Goal: Transaction & Acquisition: Purchase product/service

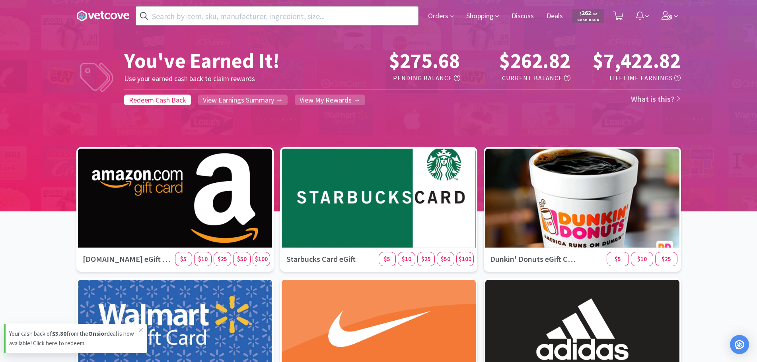
click at [198, 10] on input "text" at bounding box center [277, 16] width 282 height 18
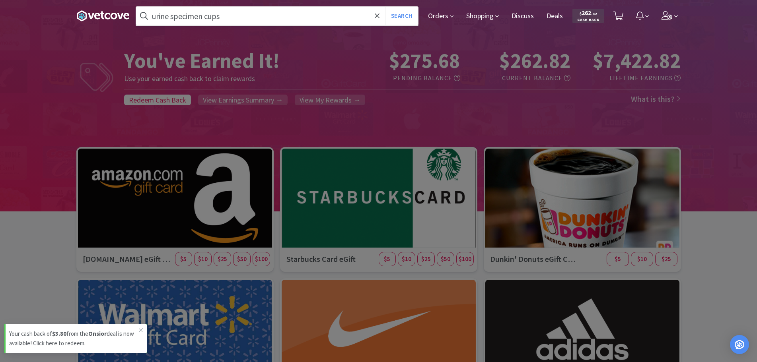
type input "urine specimen cups"
click at [385, 7] on button "Search" at bounding box center [401, 16] width 33 height 18
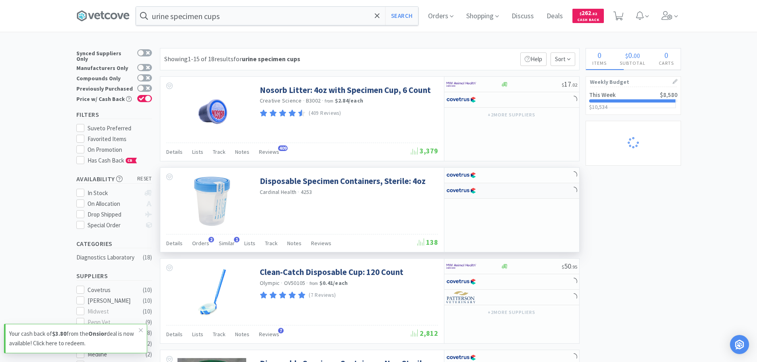
select select "1"
select select "10"
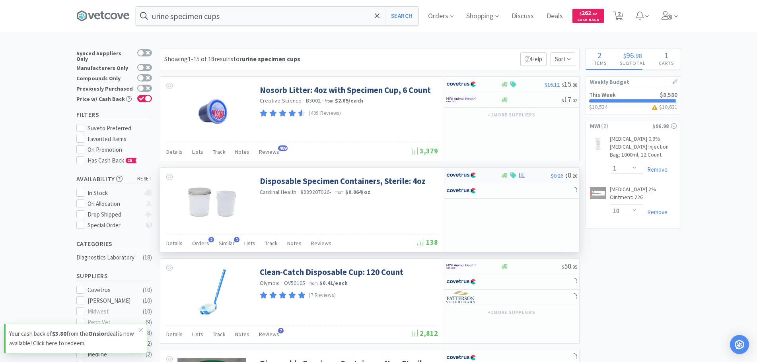
select select "3"
select select "1"
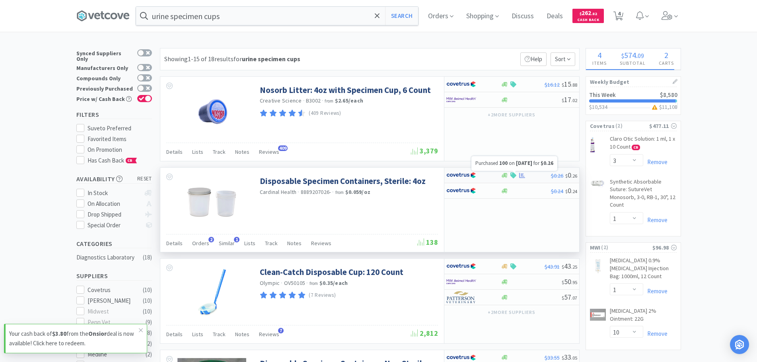
click at [520, 175] on icon at bounding box center [522, 176] width 6 height 6
select select "1"
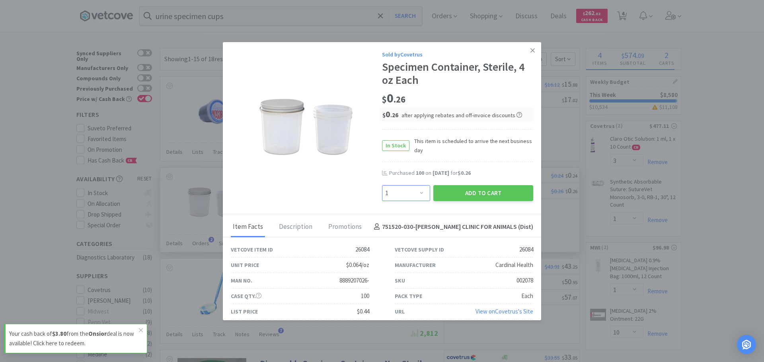
click at [414, 191] on select "Enter Quantity 1 2 3 4 5 6 7 8 9 10 11 12 13 14 15 16 17 18 19 20 Enter Quantity" at bounding box center [406, 193] width 48 height 16
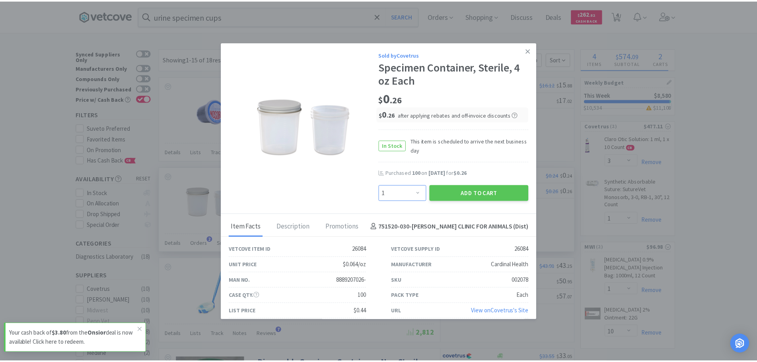
scroll to position [7, 0]
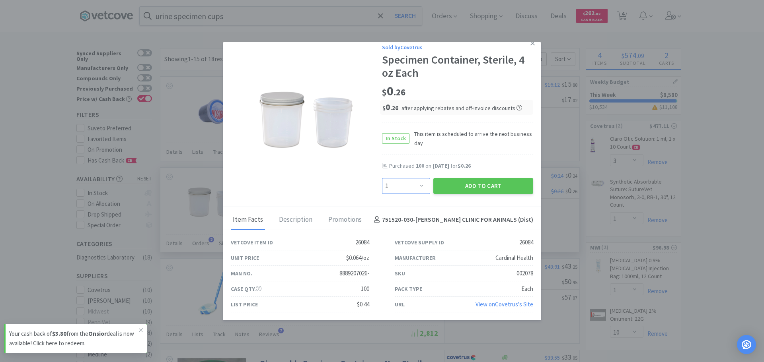
click at [413, 190] on select "Enter Quantity 1 2 3 4 5 6 7 8 9 10 11 12 13 14 15 16 17 18 19 20 Enter Quantity" at bounding box center [406, 186] width 48 height 16
click at [417, 190] on select "Enter Quantity 1 2 3 4 5 6 7 8 9 10 11 12 13 14 15 16 17 18 19 20 Enter Quantity" at bounding box center [406, 186] width 48 height 16
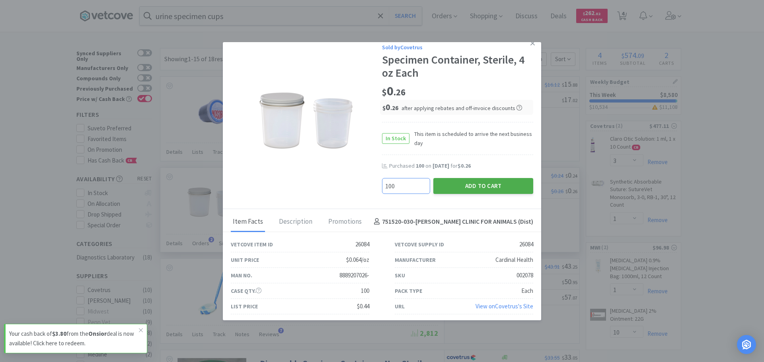
type input "100"
click at [480, 186] on button "Add to Cart" at bounding box center [483, 186] width 100 height 16
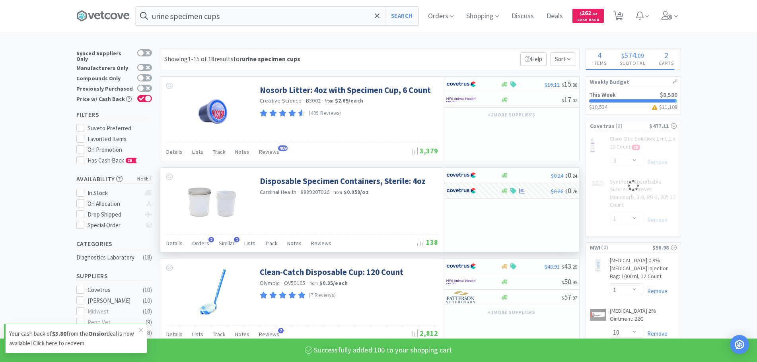
select select "100"
select select "1"
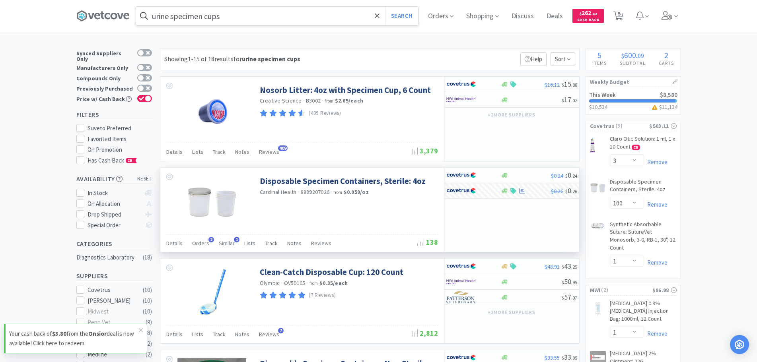
click at [256, 15] on input "urine specimen cups" at bounding box center [277, 16] width 282 height 18
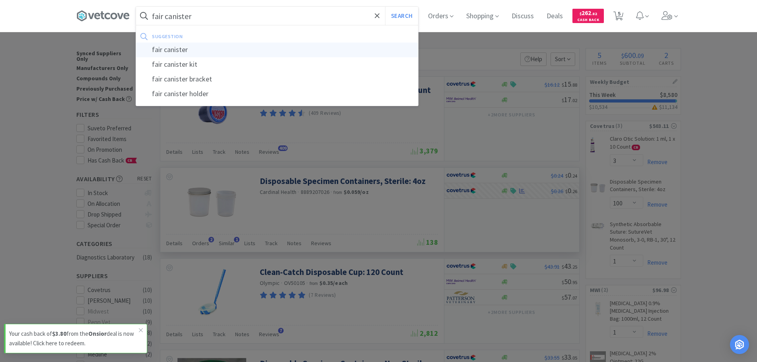
type input "fair canister"
click at [234, 56] on div "fair canister" at bounding box center [277, 50] width 282 height 15
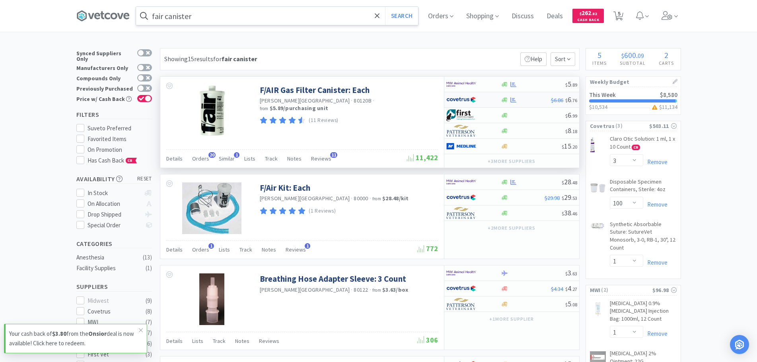
click at [510, 101] on div at bounding box center [513, 100] width 8 height 6
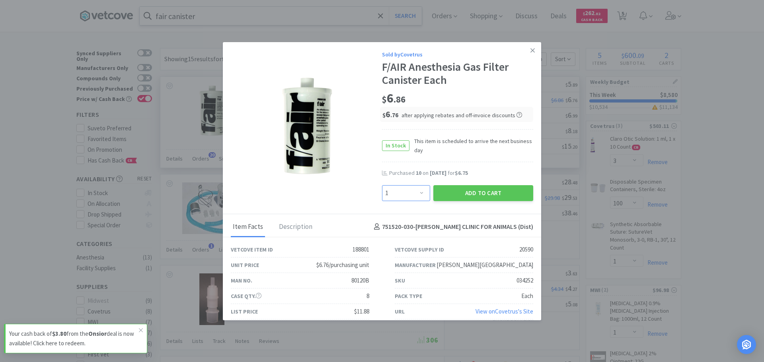
click at [399, 189] on select "Enter Quantity 1 2 3 4 5 6 7 8 9 10 11 12 13 14 15 16 17 18 19 20 Enter Quantity" at bounding box center [406, 193] width 48 height 16
select select "10"
click at [382, 185] on select "Enter Quantity 1 2 3 4 5 6 7 8 9 10 11 12 13 14 15 16 17 18 19 20 Enter Quantity" at bounding box center [406, 193] width 48 height 16
click at [456, 202] on div "Add to Cart" at bounding box center [482, 193] width 103 height 19
click at [458, 194] on button "Add to Cart" at bounding box center [483, 193] width 100 height 16
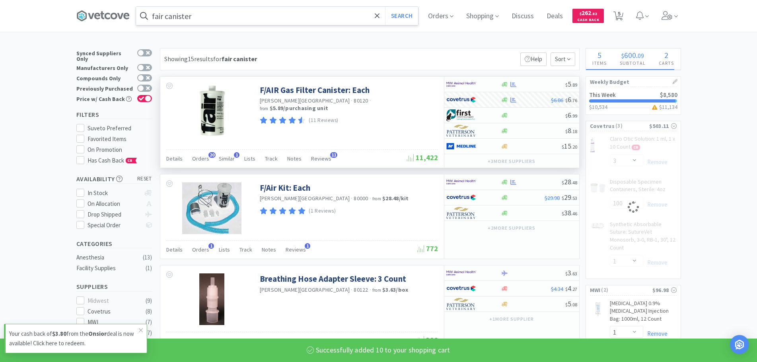
select select "10"
select select "1"
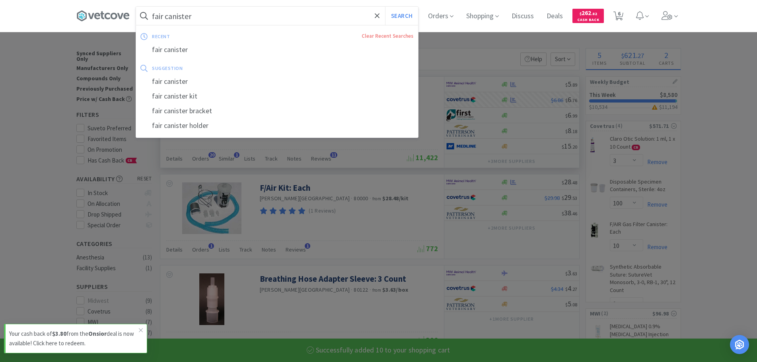
click at [200, 17] on input "fair canister" at bounding box center [277, 16] width 282 height 18
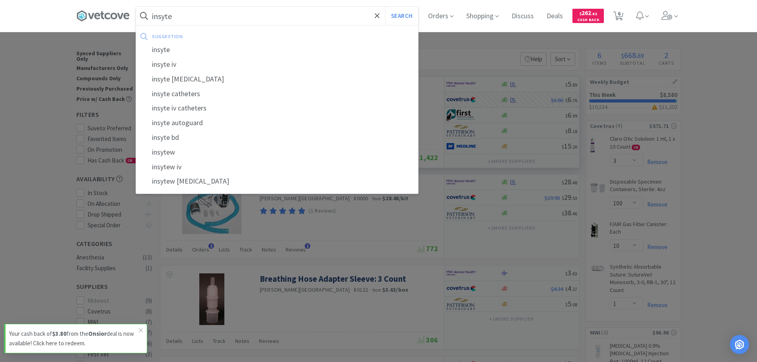
type input "insyte"
click at [385, 7] on button "Search" at bounding box center [401, 16] width 33 height 18
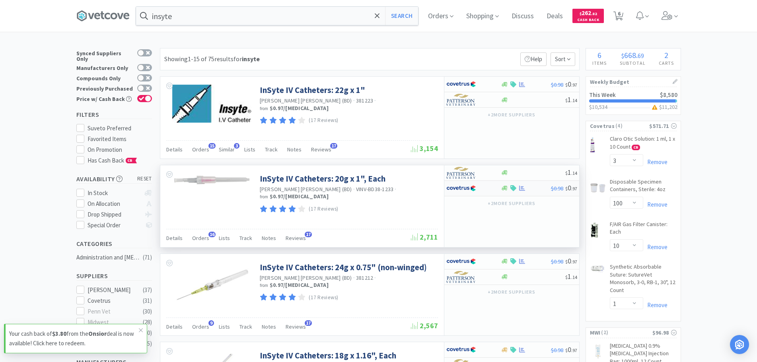
click at [519, 190] on icon at bounding box center [522, 188] width 6 height 6
select select "1"
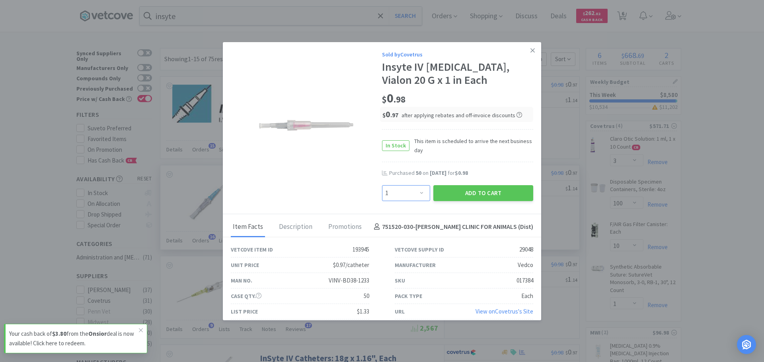
click at [414, 192] on select "Enter Quantity 1 2 3 4 5 6 7 8 9 10 11 12 13 14 15 16 17 18 19 20 Enter Quantity" at bounding box center [406, 193] width 48 height 16
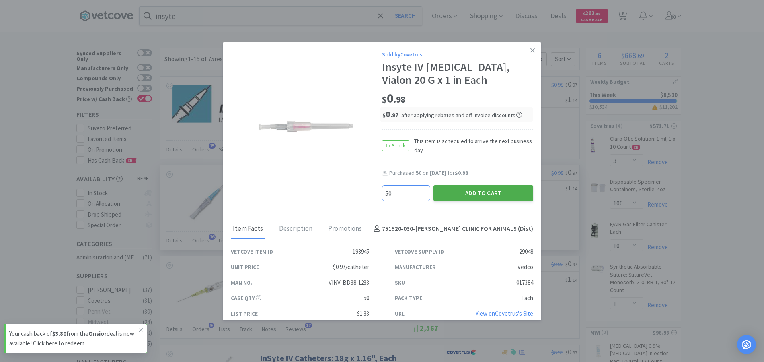
type input "50"
click at [473, 192] on button "Add to Cart" at bounding box center [483, 193] width 100 height 16
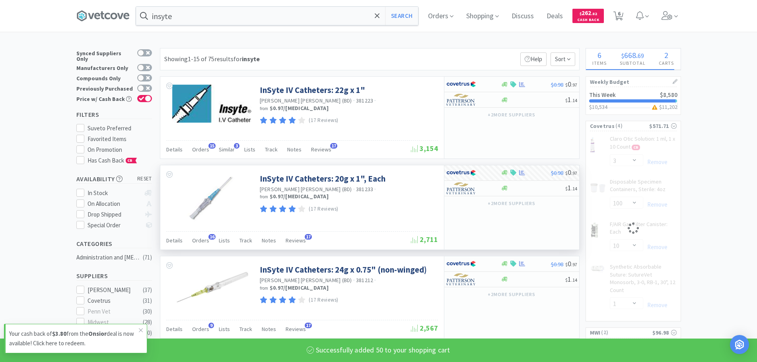
select select "50"
select select "1"
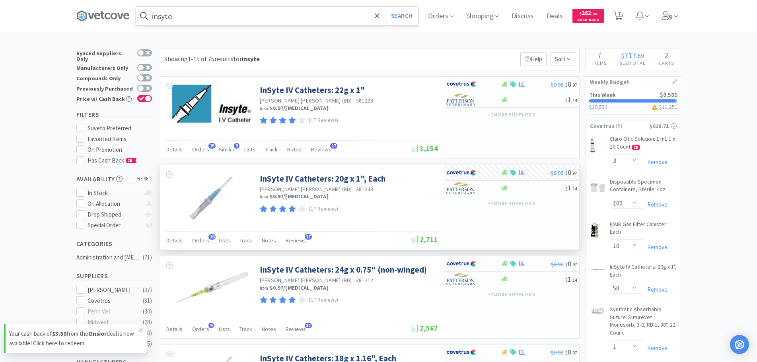
click at [199, 21] on input "insyte" at bounding box center [277, 16] width 282 height 18
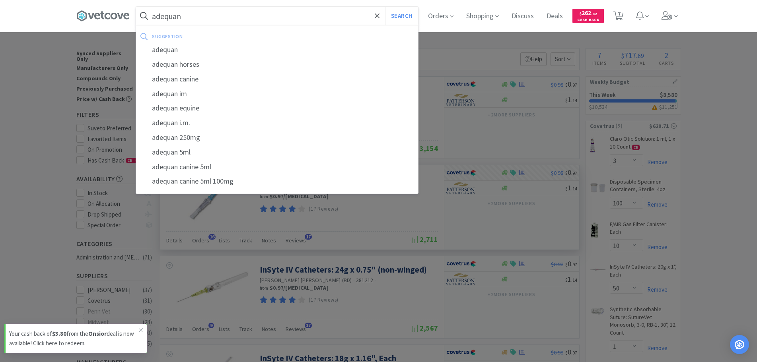
type input "adequan"
click at [385, 7] on button "Search" at bounding box center [401, 16] width 33 height 18
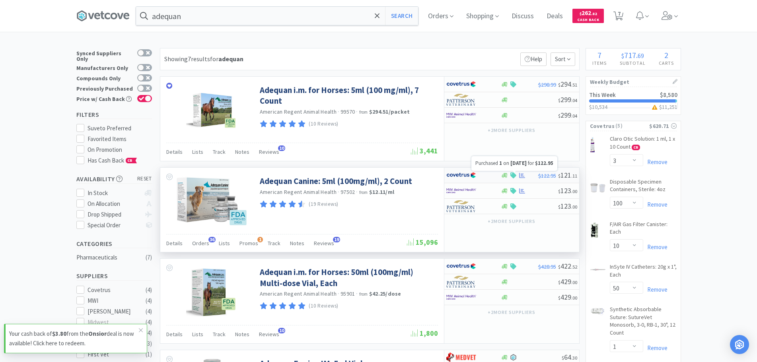
click at [521, 177] on icon at bounding box center [522, 175] width 6 height 5
select select "1"
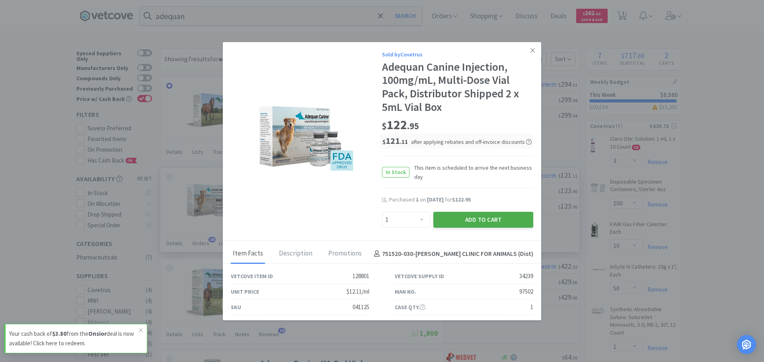
click at [473, 219] on button "Add to Cart" at bounding box center [483, 220] width 100 height 16
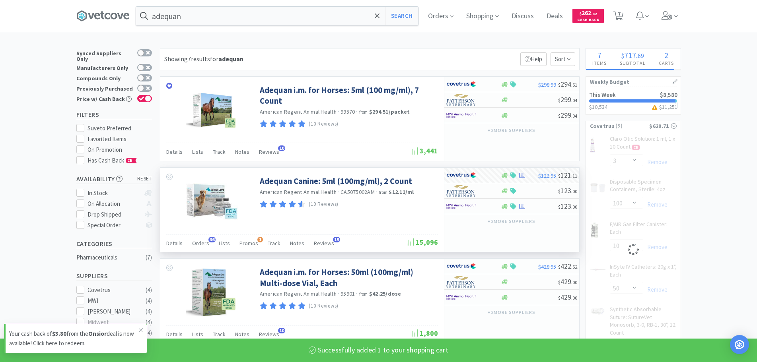
select select "1"
select select "3"
select select "10"
select select "100"
select select "50"
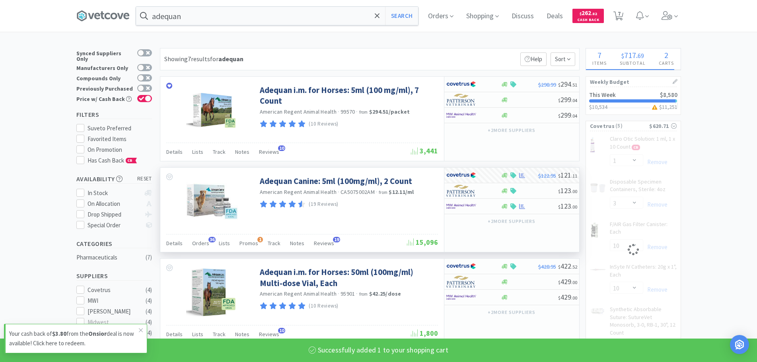
select select "1"
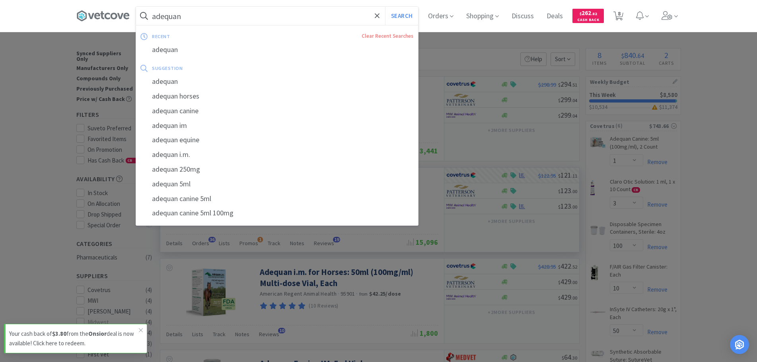
click at [183, 19] on input "adequan" at bounding box center [277, 16] width 282 height 18
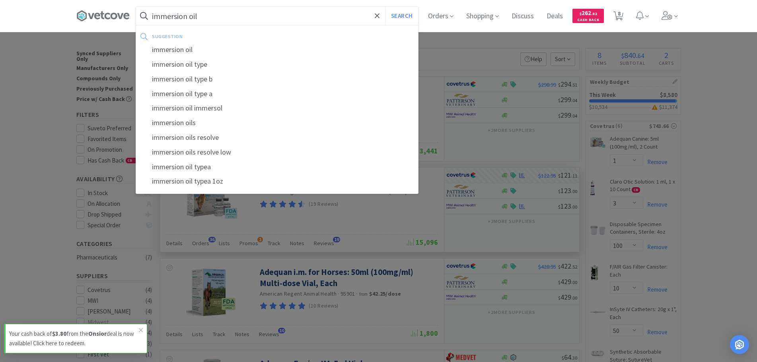
type input "immersion oil"
click at [385, 7] on button "Search" at bounding box center [401, 16] width 33 height 18
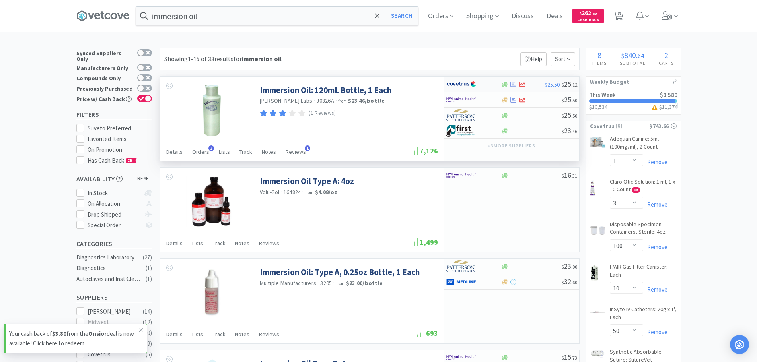
click at [517, 86] on div at bounding box center [513, 85] width 8 height 6
select select "1"
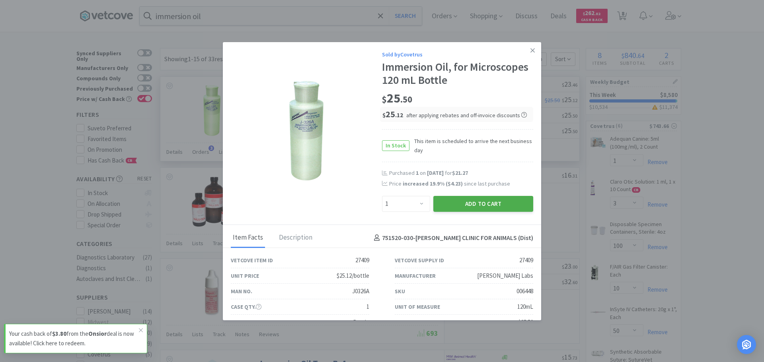
click at [473, 201] on button "Add to Cart" at bounding box center [483, 204] width 100 height 16
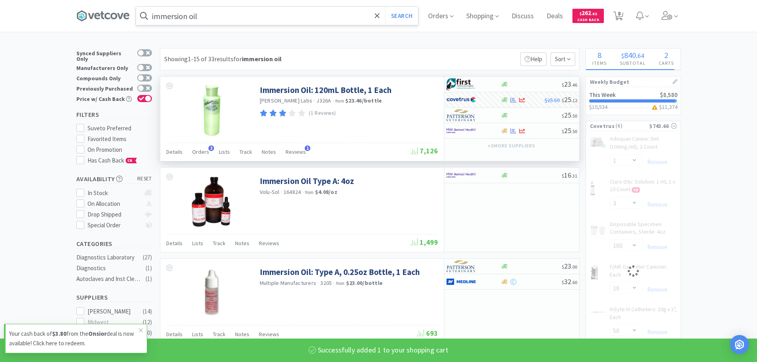
select select "1"
select select "50"
select select "1"
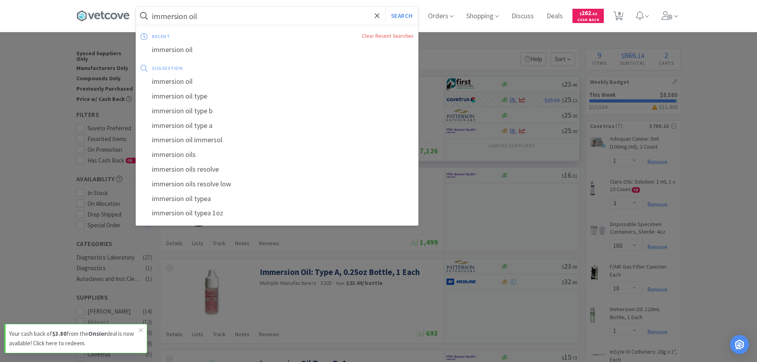
click at [235, 12] on input "immersion oil" at bounding box center [277, 16] width 282 height 18
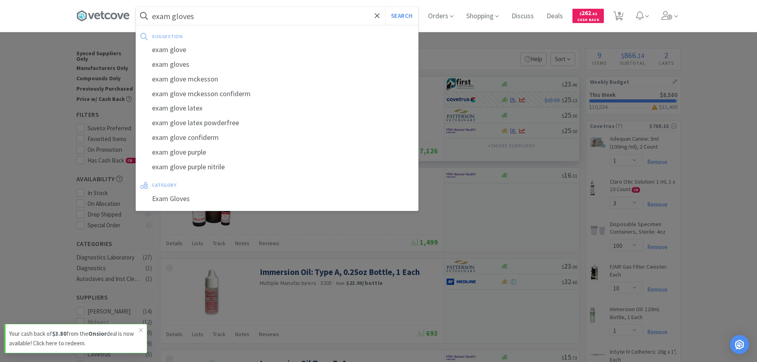
type input "exam gloves"
click at [385, 7] on button "Search" at bounding box center [401, 16] width 33 height 18
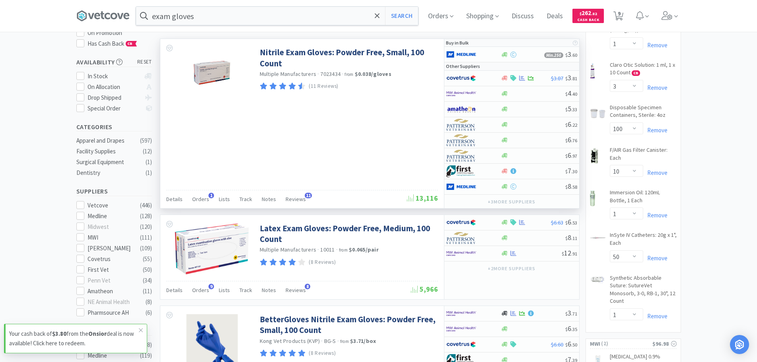
scroll to position [119, 0]
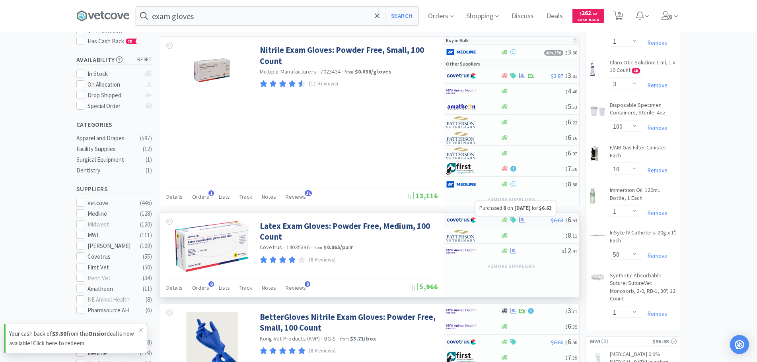
click at [521, 220] on icon at bounding box center [522, 220] width 6 height 6
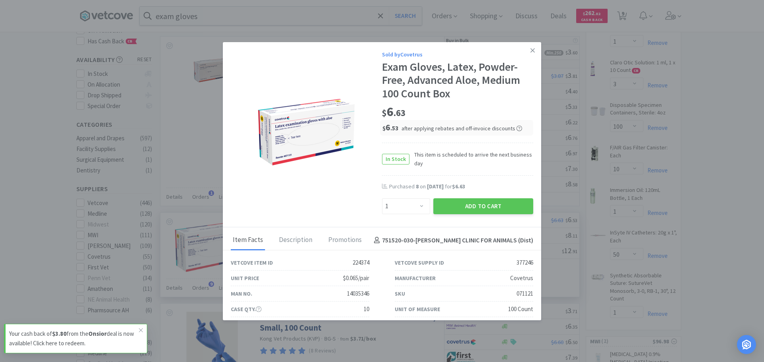
click at [408, 215] on div "Enter Quantity 1 2 3 4 5 6 7 8 9 10 11 12 13 14 15 16 17 18 19 20 Enter Quantity" at bounding box center [405, 206] width 51 height 19
click at [416, 207] on select "Enter Quantity 1 2 3 4 5 6 7 8 9 10 11 12 13 14 15 16 17 18 19 20 Enter Quantity" at bounding box center [406, 206] width 48 height 16
select select "8"
click at [382, 198] on select "Enter Quantity 1 2 3 4 5 6 7 8 9 10 11 12 13 14 15 16 17 18 19 20 Enter Quantity" at bounding box center [406, 206] width 48 height 16
click at [491, 202] on button "Add to Cart" at bounding box center [483, 206] width 100 height 16
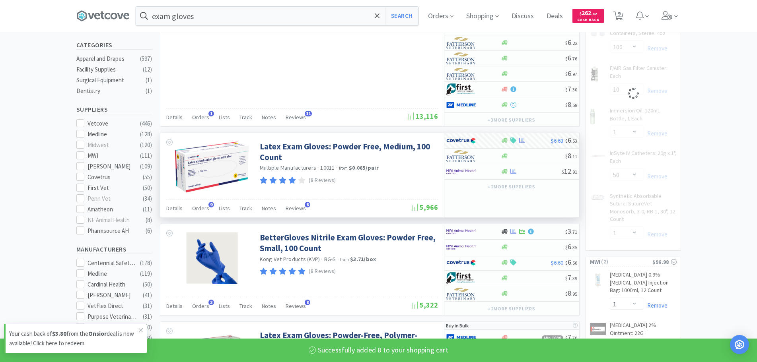
select select "8"
select select "1"
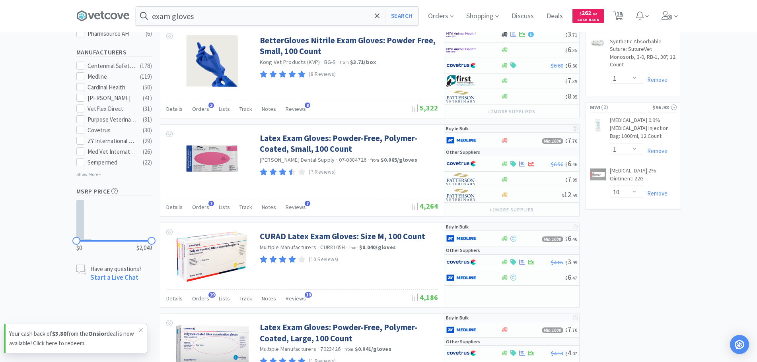
scroll to position [398, 0]
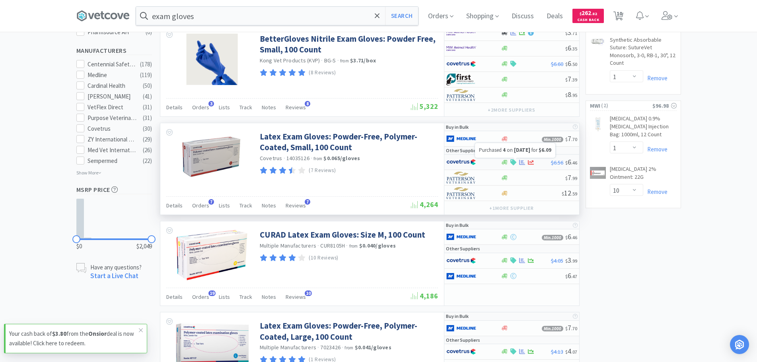
click at [521, 164] on icon at bounding box center [522, 162] width 6 height 5
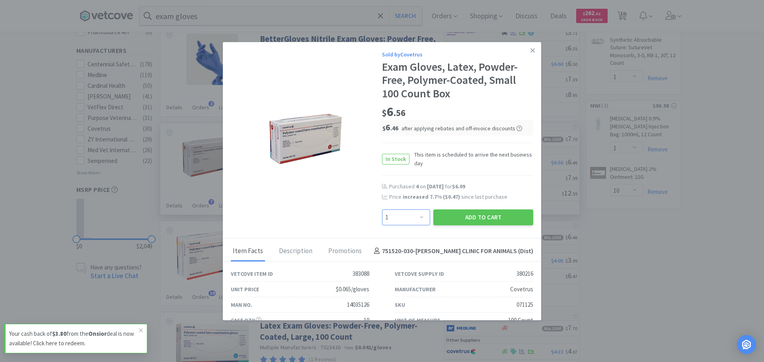
click at [400, 216] on select "Enter Quantity 1 2 3 4 5 6 7 8 9 10 11 12 13 14 15 16 17 18 19 20 Enter Quantity" at bounding box center [406, 218] width 48 height 16
select select "4"
click at [382, 210] on select "Enter Quantity 1 2 3 4 5 6 7 8 9 10 11 12 13 14 15 16 17 18 19 20 Enter Quantity" at bounding box center [406, 218] width 48 height 16
click at [484, 216] on button "Add to Cart" at bounding box center [483, 218] width 100 height 16
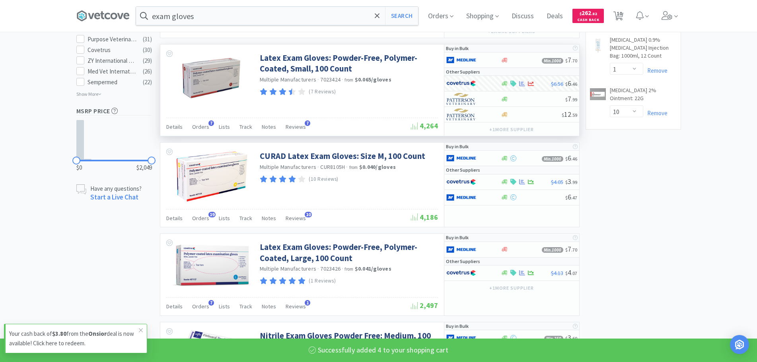
select select "4"
select select "1"
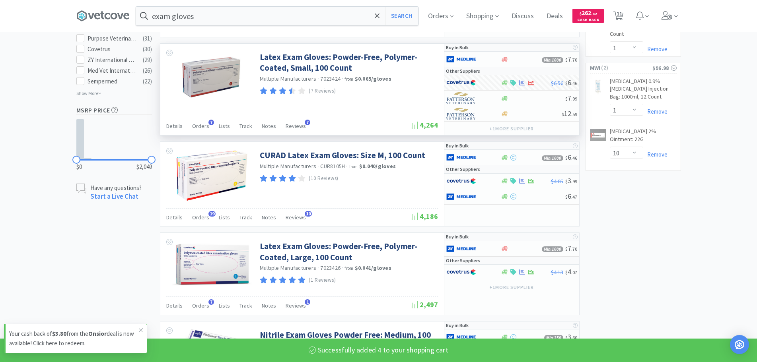
scroll to position [517, 0]
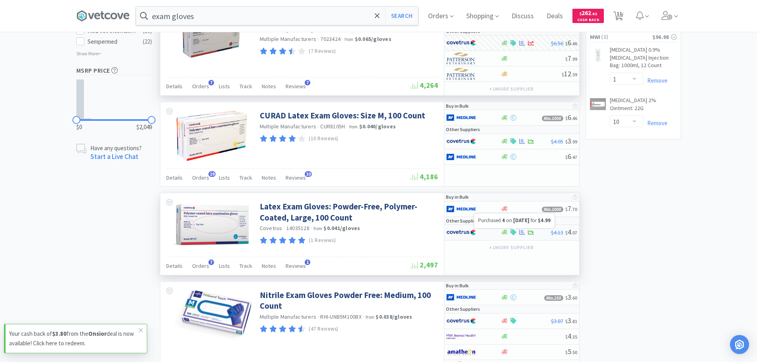
click at [522, 233] on icon at bounding box center [522, 232] width 6 height 5
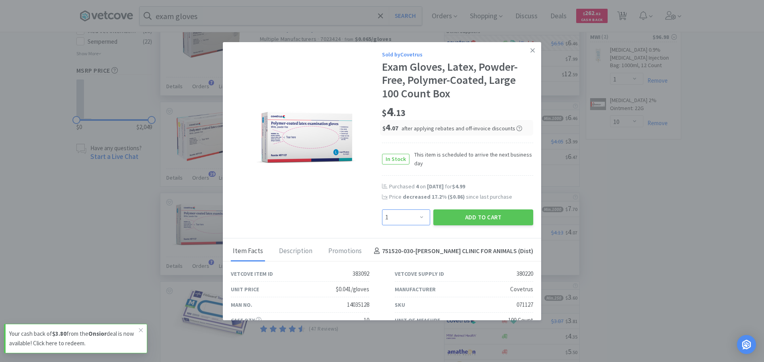
click at [416, 217] on select "Enter Quantity 1 2 3 4 5 6 7 8 9 10 11 12 13 14 15 16 17 18 19 20 Enter Quantity" at bounding box center [406, 218] width 48 height 16
select select "4"
click at [382, 210] on select "Enter Quantity 1 2 3 4 5 6 7 8 9 10 11 12 13 14 15 16 17 18 19 20 Enter Quantity" at bounding box center [406, 218] width 48 height 16
click at [487, 216] on button "Add to Cart" at bounding box center [483, 218] width 100 height 16
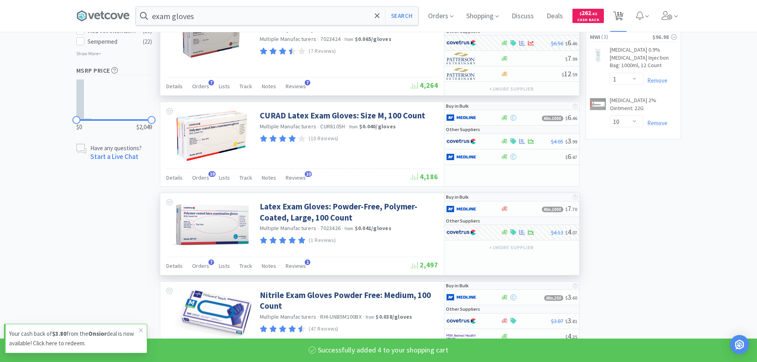
select select "4"
select select "1"
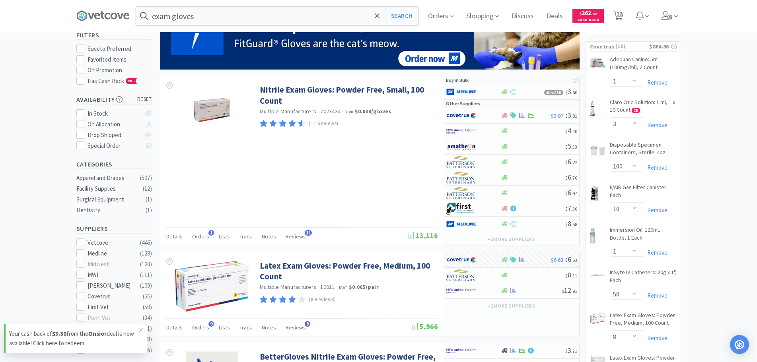
scroll to position [40, 0]
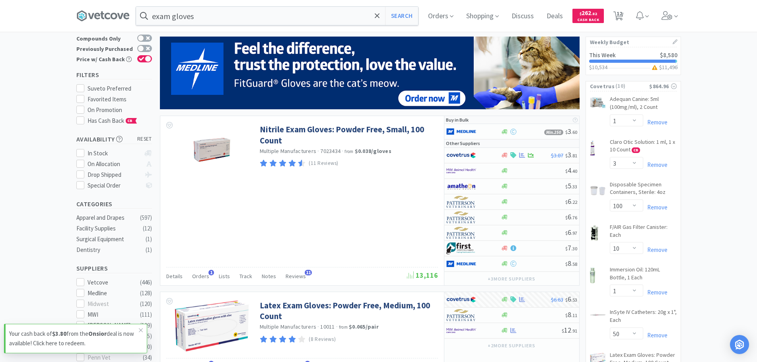
click at [221, 2] on div "exam gloves Search Orders Shopping Discuss Discuss Deals Deals $ 262 . 82 Cash …" at bounding box center [378, 16] width 604 height 32
click at [213, 16] on input "exam gloves" at bounding box center [277, 16] width 282 height 18
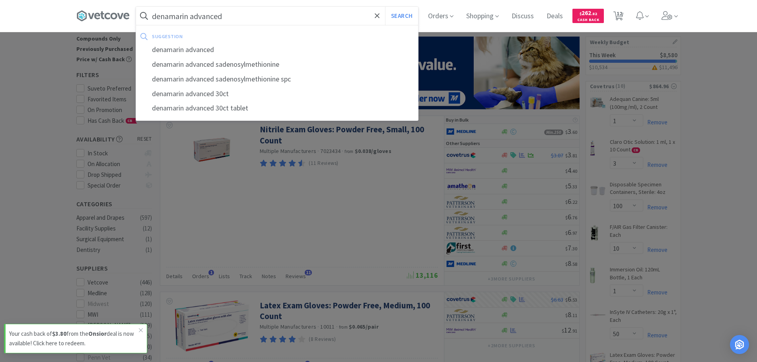
type input "denamarin advanced"
click at [385, 7] on button "Search" at bounding box center [401, 16] width 33 height 18
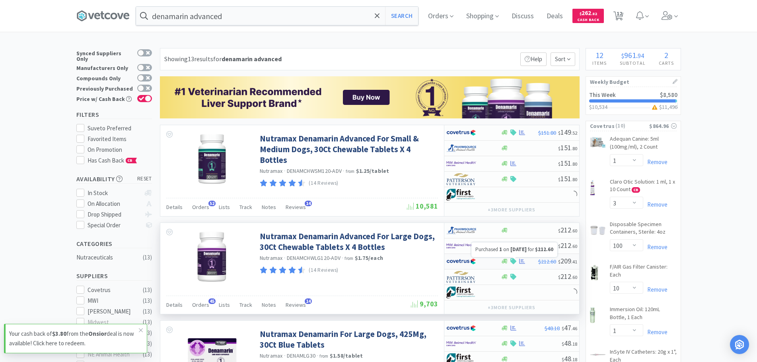
click at [522, 262] on icon at bounding box center [522, 261] width 6 height 5
select select "1"
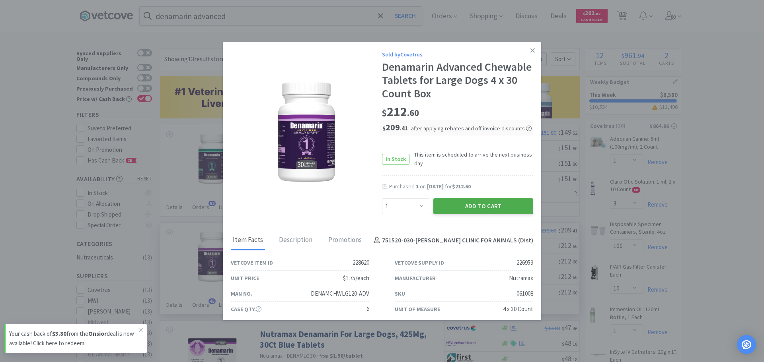
click at [466, 203] on button "Add to Cart" at bounding box center [483, 206] width 100 height 16
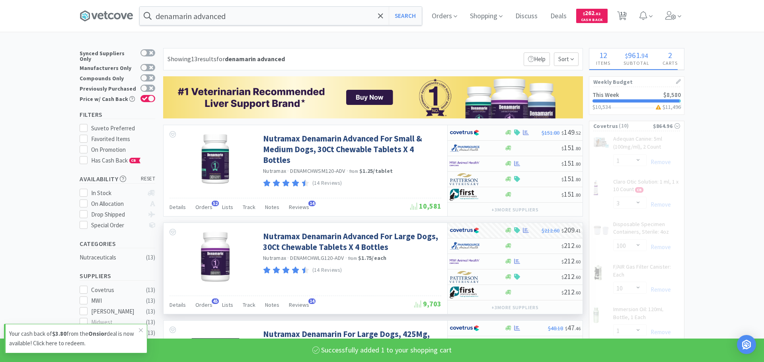
select select "1"
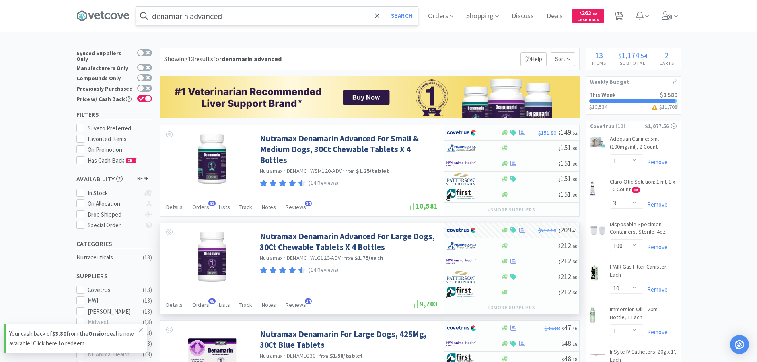
click at [258, 11] on input "denamarin advanced" at bounding box center [277, 16] width 282 height 18
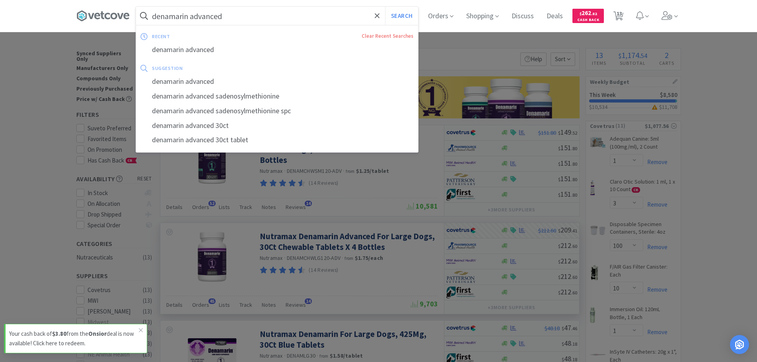
type input "h"
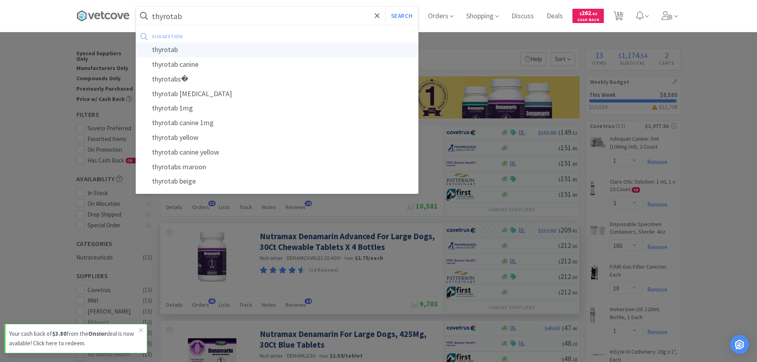
click at [198, 45] on div "thyrotab" at bounding box center [277, 50] width 282 height 15
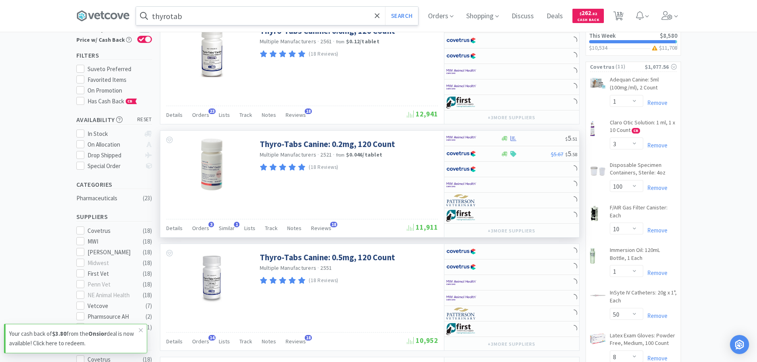
scroll to position [80, 0]
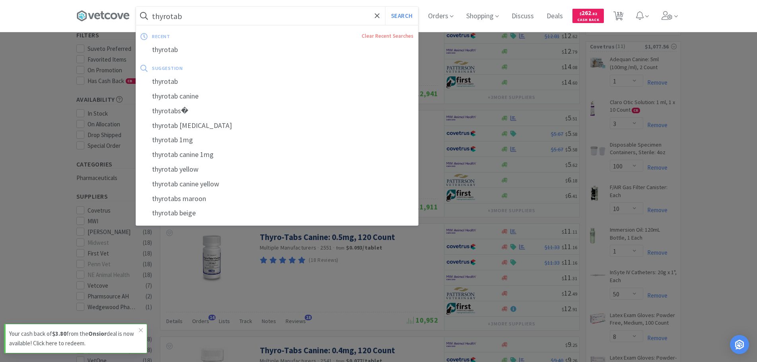
click at [208, 13] on input "thyrotab" at bounding box center [277, 16] width 282 height 18
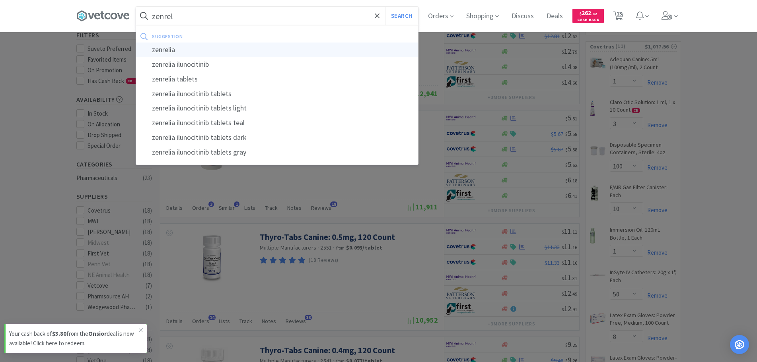
click at [187, 48] on div "zenrelia" at bounding box center [277, 50] width 282 height 15
type input "zenrelia"
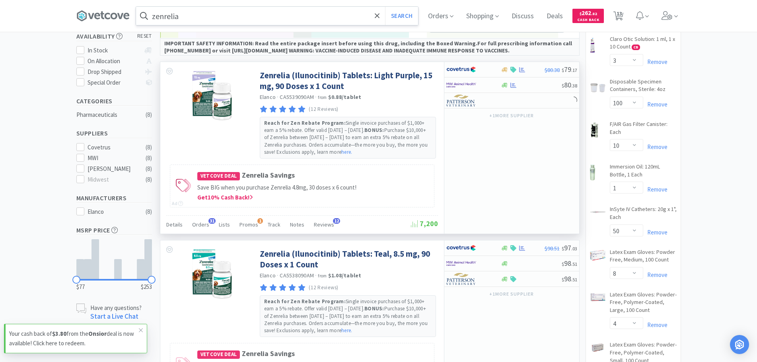
scroll to position [159, 0]
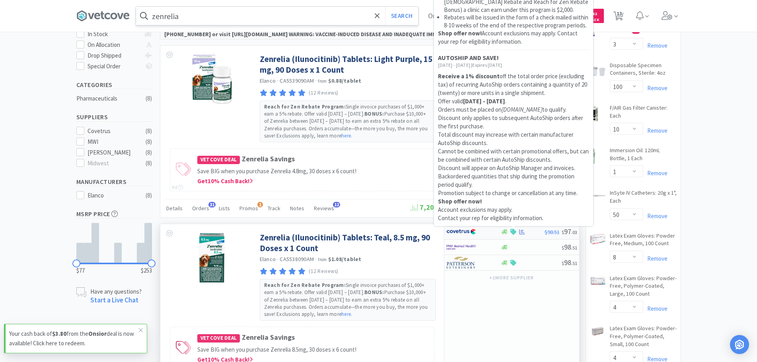
click at [517, 232] on div at bounding box center [523, 232] width 44 height 6
select select "1"
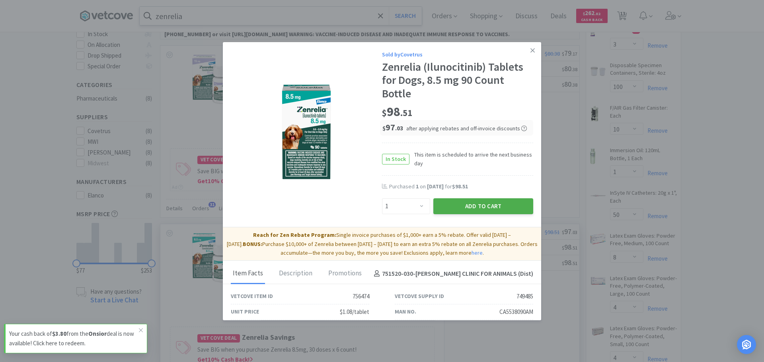
click at [457, 201] on button "Add to Cart" at bounding box center [483, 206] width 100 height 16
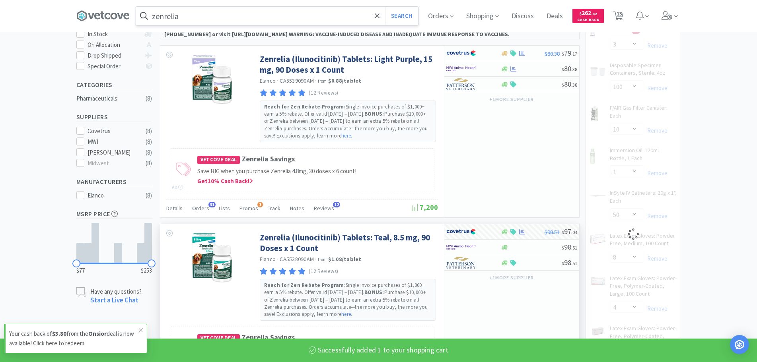
select select "1"
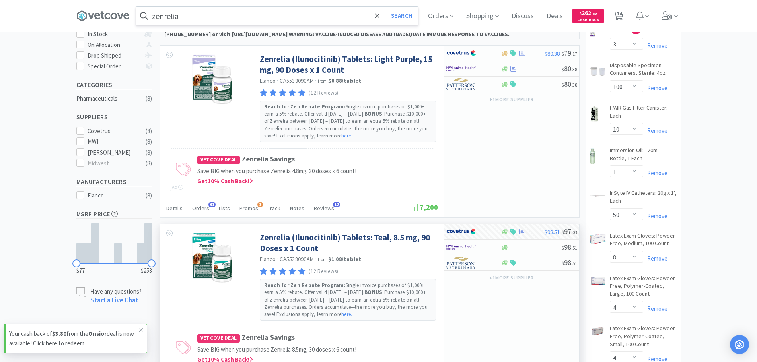
click at [187, 18] on input "zenrelia" at bounding box center [277, 16] width 282 height 18
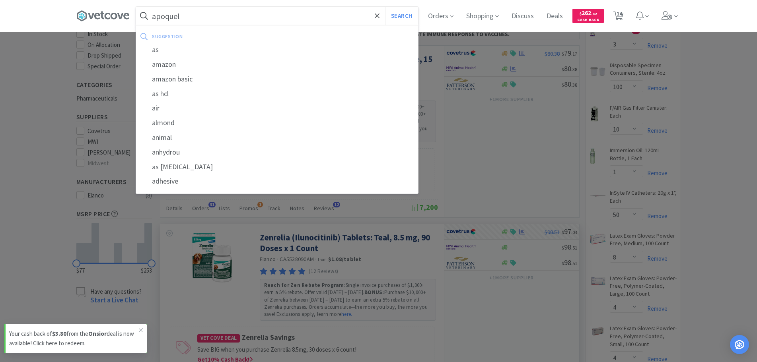
type input "apoquel"
click at [385, 7] on button "Search" at bounding box center [401, 16] width 33 height 18
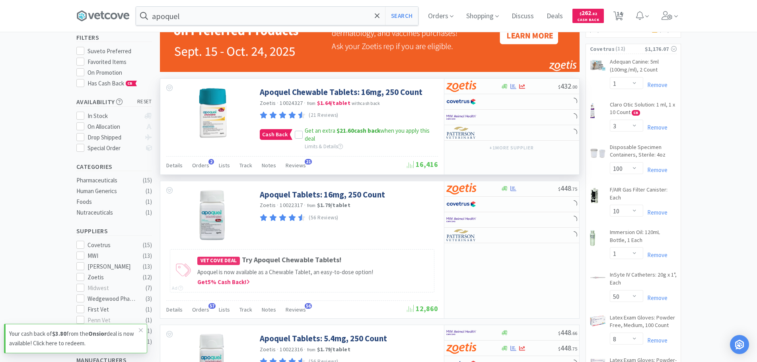
scroll to position [119, 0]
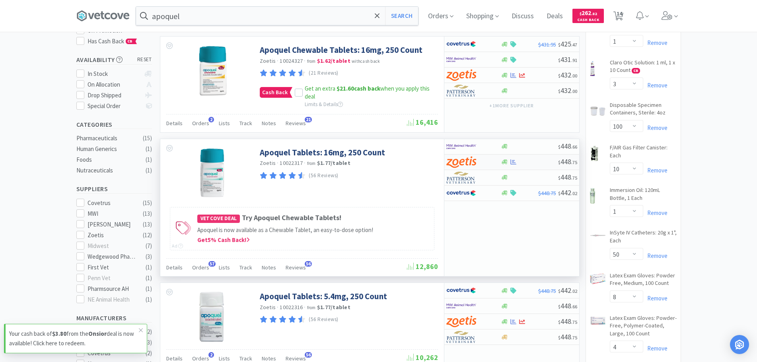
click at [509, 161] on div at bounding box center [513, 162] width 8 height 6
select select "1"
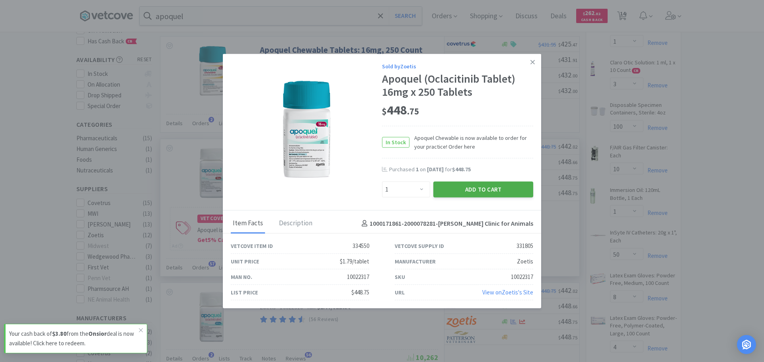
click at [484, 194] on button "Add to Cart" at bounding box center [483, 190] width 100 height 16
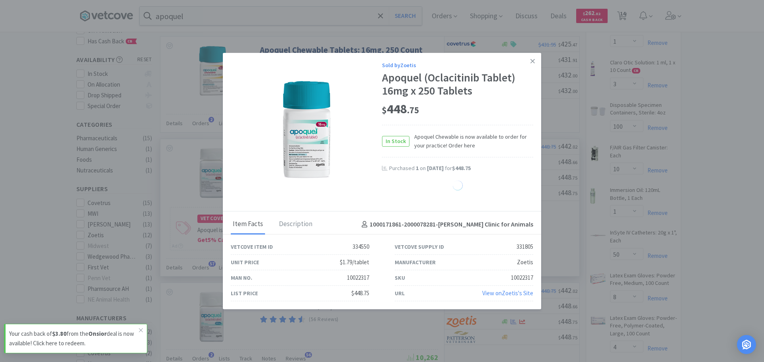
select select "1"
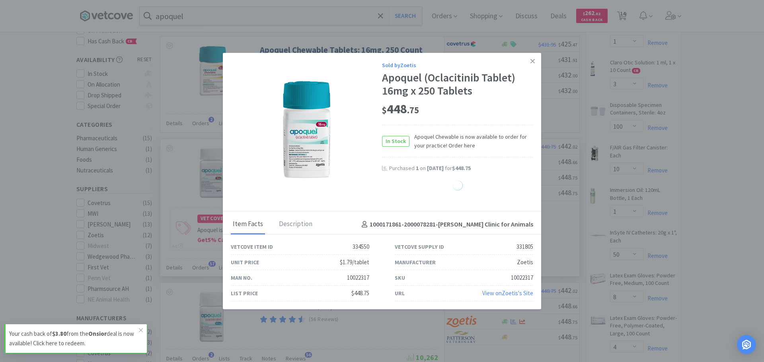
select select "1"
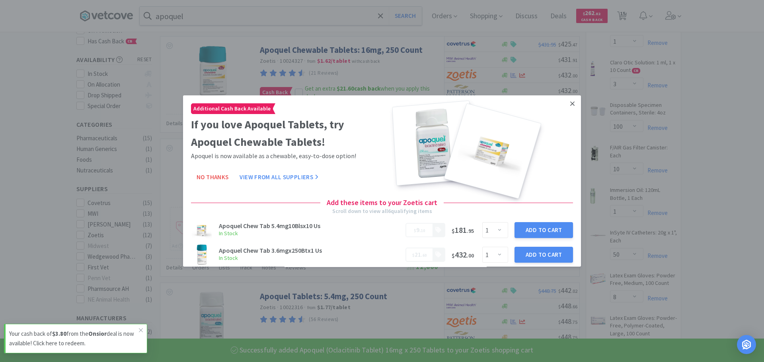
click at [570, 103] on icon at bounding box center [572, 103] width 4 height 7
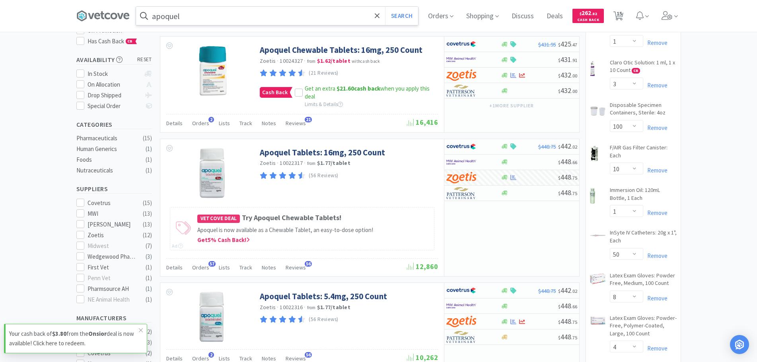
click at [204, 21] on input "apoquel" at bounding box center [277, 16] width 282 height 18
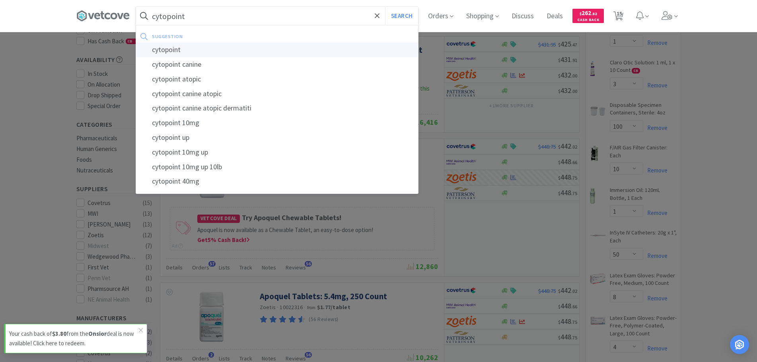
type input "cytopoint"
click at [183, 50] on div "cytopoint" at bounding box center [277, 50] width 282 height 15
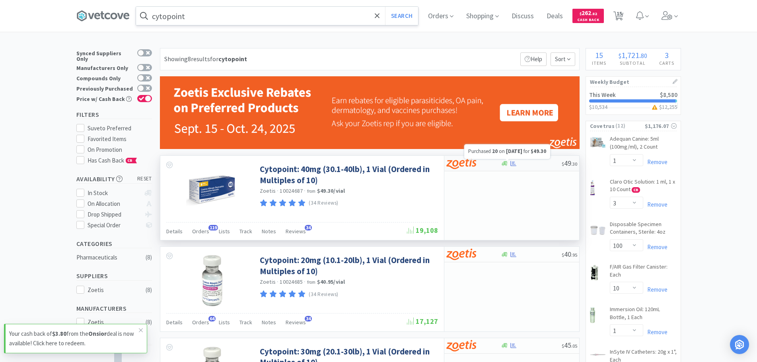
click at [509, 165] on div at bounding box center [513, 164] width 8 height 6
select select "10"
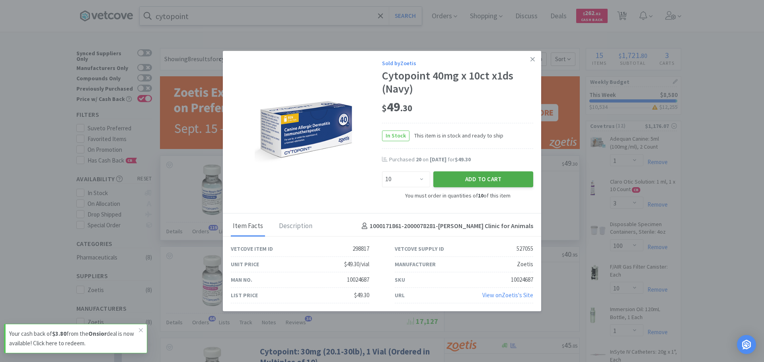
click at [491, 187] on button "Add to Cart" at bounding box center [483, 180] width 100 height 16
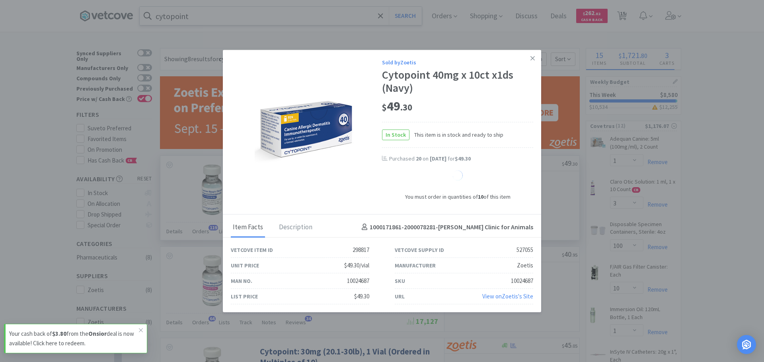
select select "10"
select select "1"
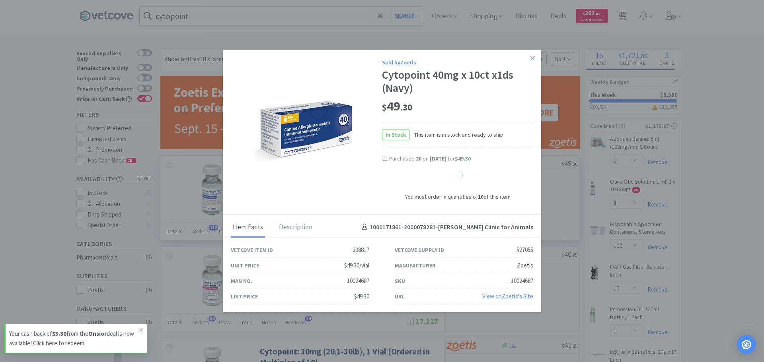
select select "1"
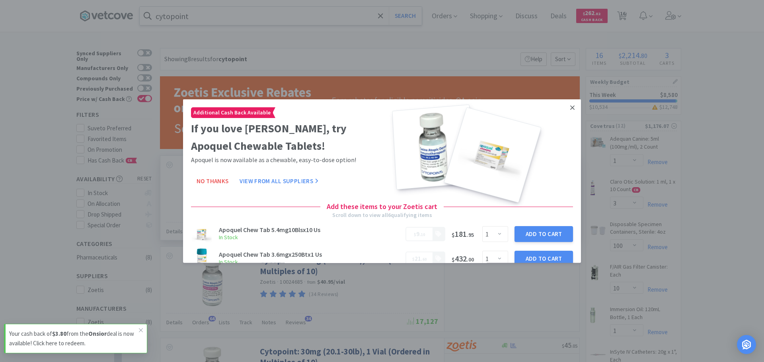
click at [568, 109] on link at bounding box center [572, 107] width 14 height 17
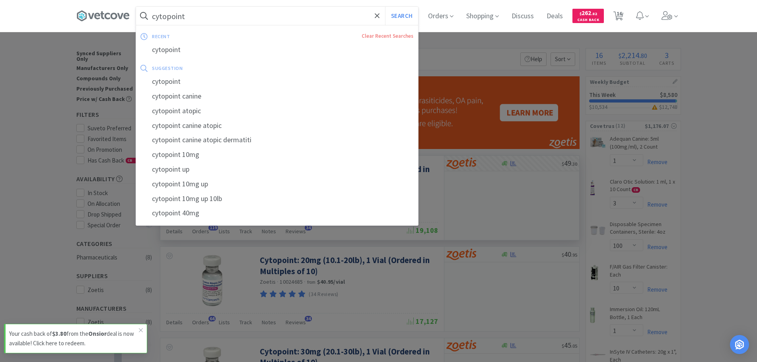
click at [193, 15] on input "cytopoint" at bounding box center [277, 16] width 282 height 18
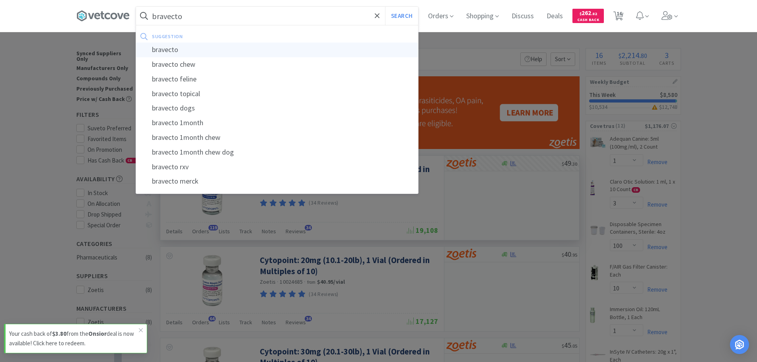
click at [207, 49] on div "bravecto" at bounding box center [277, 50] width 282 height 15
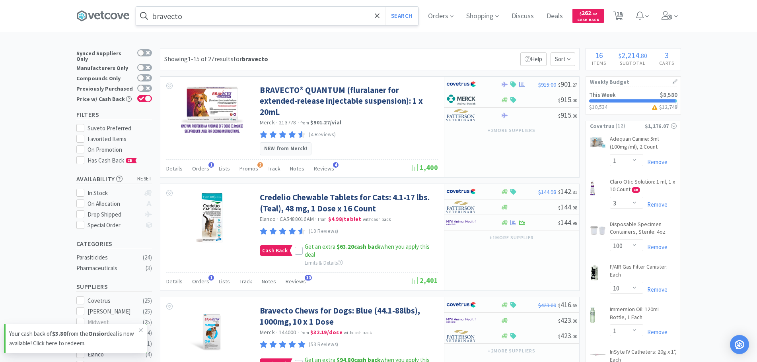
click at [199, 14] on input "bravecto" at bounding box center [277, 16] width 282 height 18
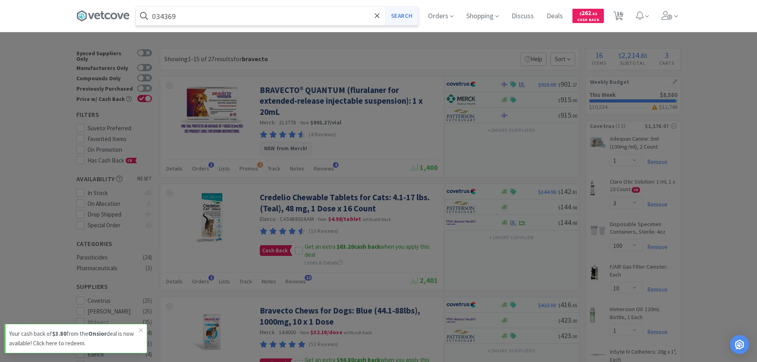
type input "034369"
click at [408, 15] on button "Search" at bounding box center [401, 16] width 33 height 18
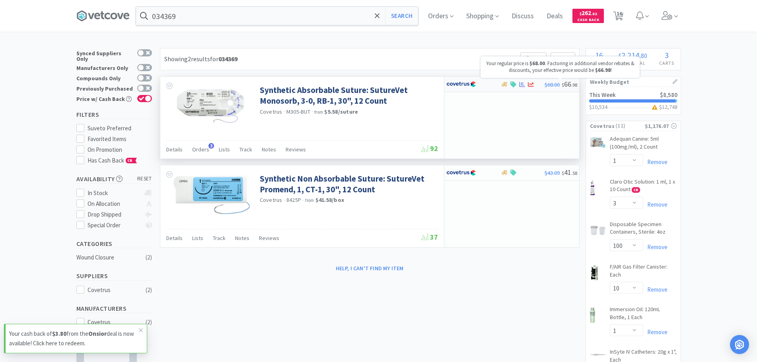
click at [544, 84] on span "$68.00" at bounding box center [551, 84] width 15 height 7
select select "1"
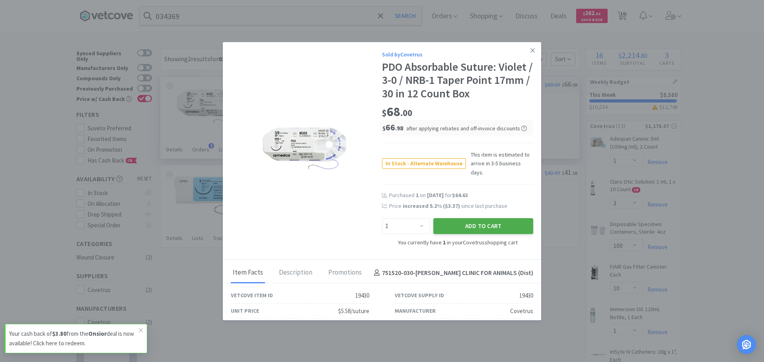
click at [457, 223] on button "Add to Cart" at bounding box center [483, 226] width 100 height 16
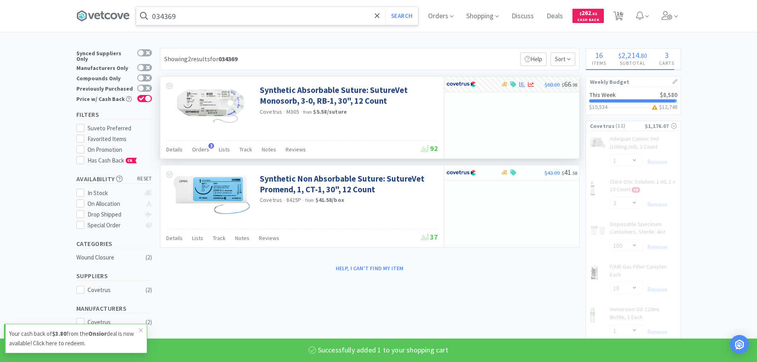
select select "2"
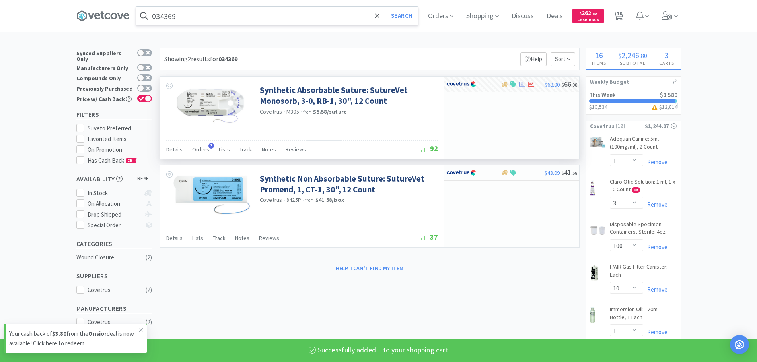
click at [194, 19] on input "034369" at bounding box center [277, 16] width 282 height 18
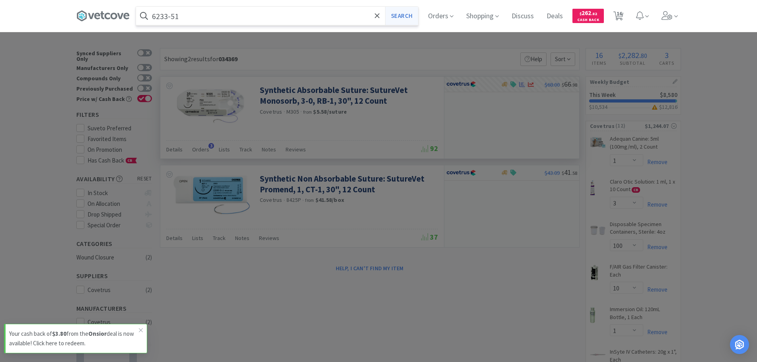
type input "6233-51"
click at [411, 17] on button "Search" at bounding box center [401, 16] width 33 height 18
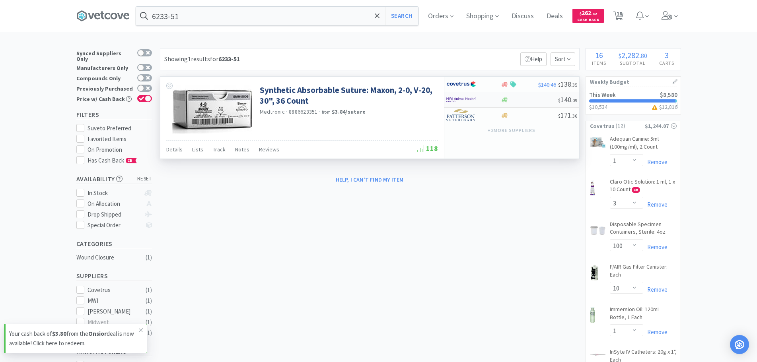
click at [572, 101] on span ". 09" at bounding box center [574, 100] width 6 height 6
select select "1"
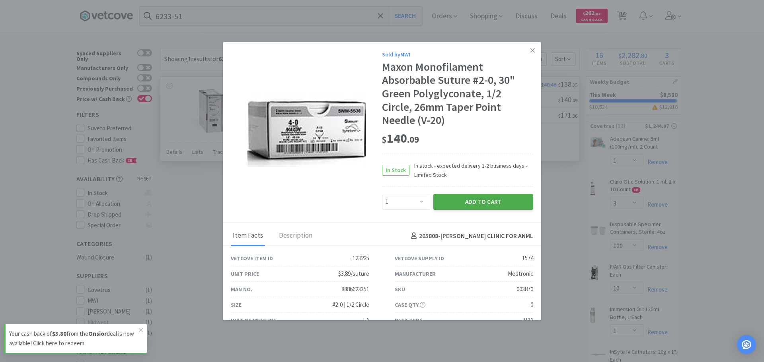
click at [463, 200] on button "Add to Cart" at bounding box center [483, 202] width 100 height 16
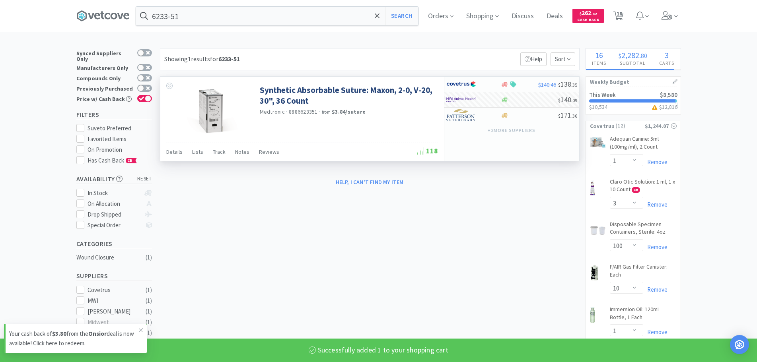
select select "1"
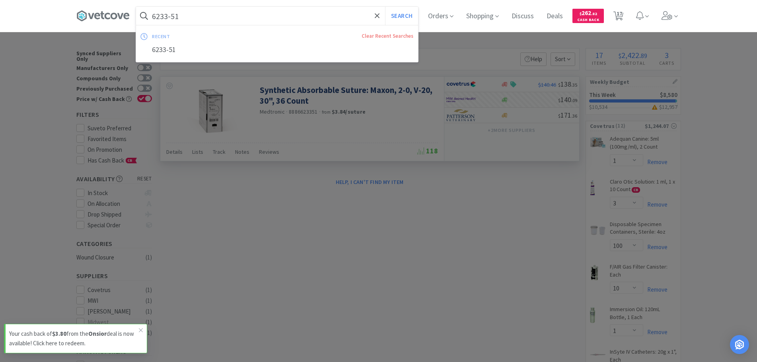
click at [193, 19] on input "6233-51" at bounding box center [277, 16] width 282 height 18
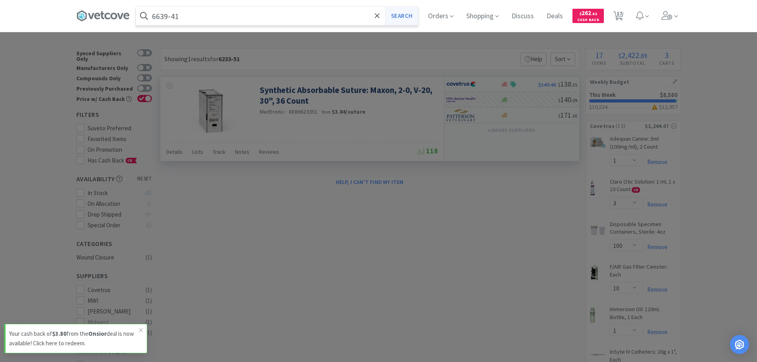
type input "6639-41"
click at [401, 18] on button "Search" at bounding box center [401, 16] width 33 height 18
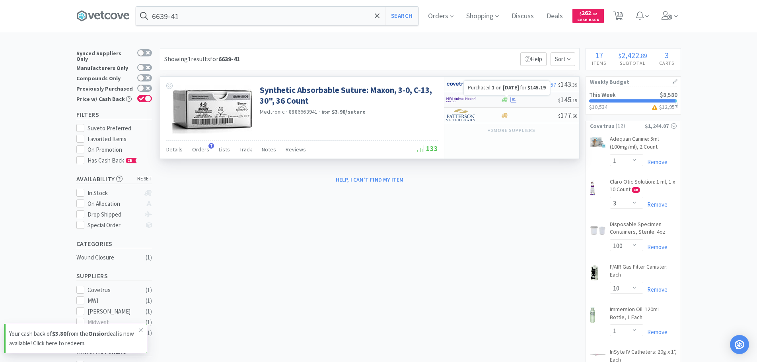
click at [516, 99] on icon at bounding box center [513, 100] width 6 height 6
select select "1"
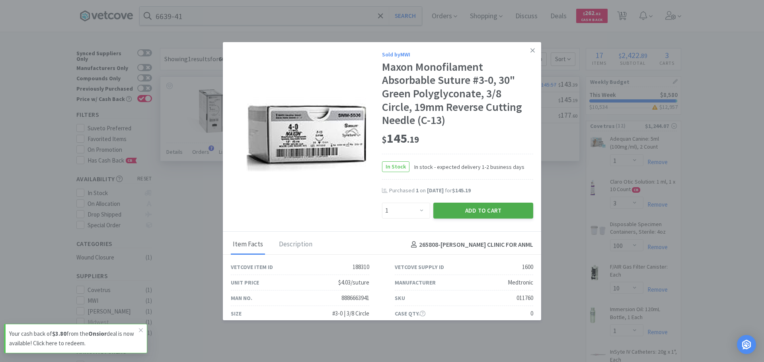
click at [494, 209] on button "Add to Cart" at bounding box center [483, 211] width 100 height 16
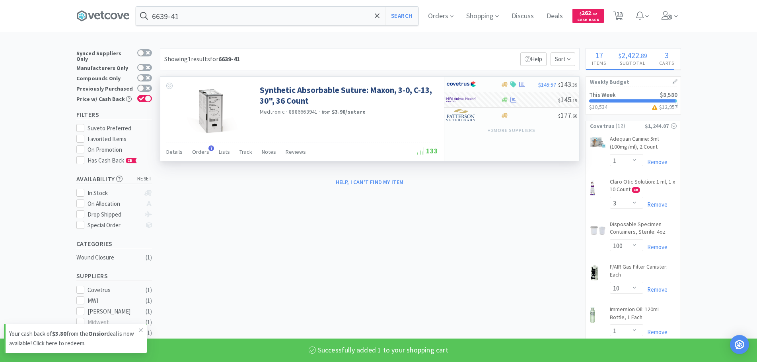
select select "1"
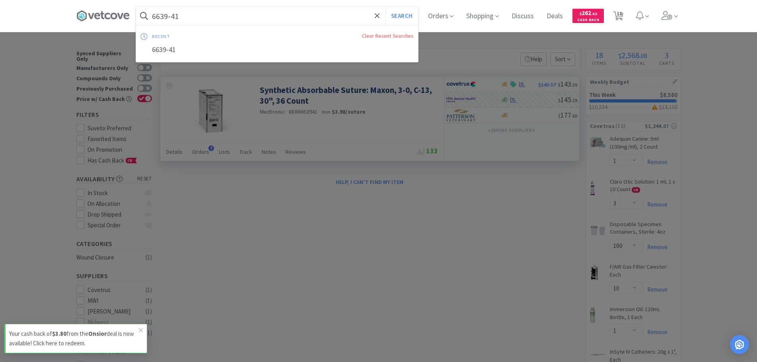
click at [219, 19] on input "6639-41" at bounding box center [277, 16] width 282 height 18
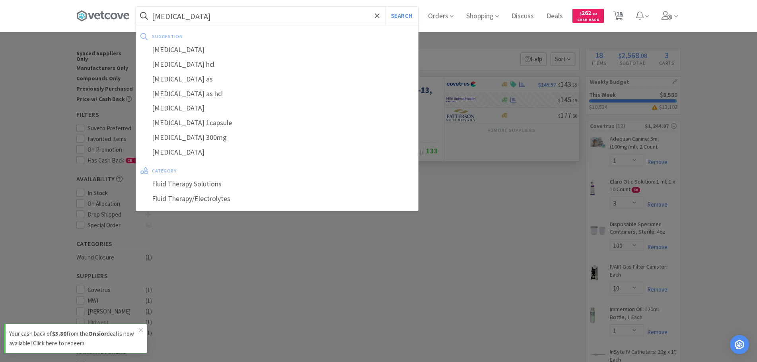
type input "[MEDICAL_DATA]"
click at [385, 7] on button "Search" at bounding box center [401, 16] width 33 height 18
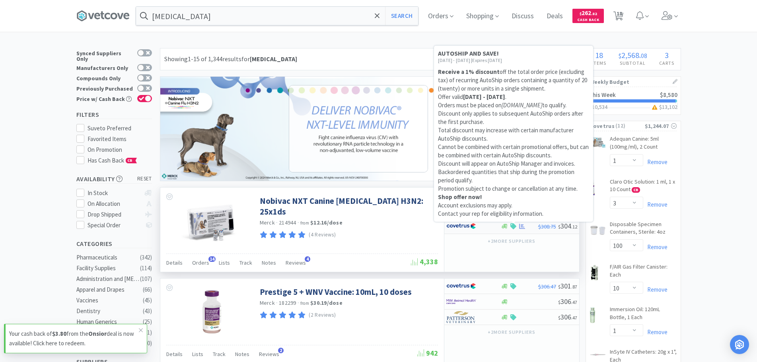
click at [516, 227] on icon at bounding box center [513, 227] width 6 height 6
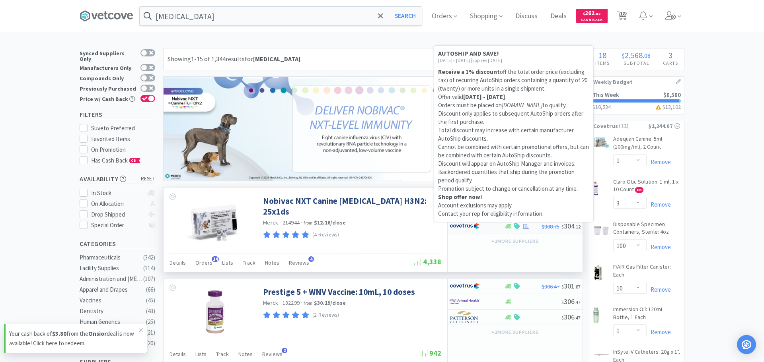
select select "1"
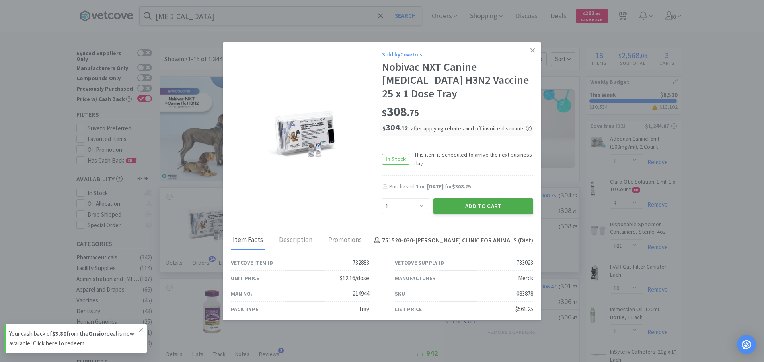
click at [451, 198] on button "Add to Cart" at bounding box center [483, 206] width 100 height 16
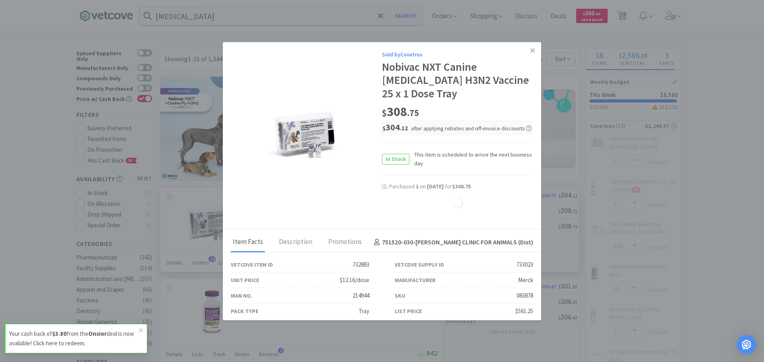
select select "1"
select select "2"
select select "1"
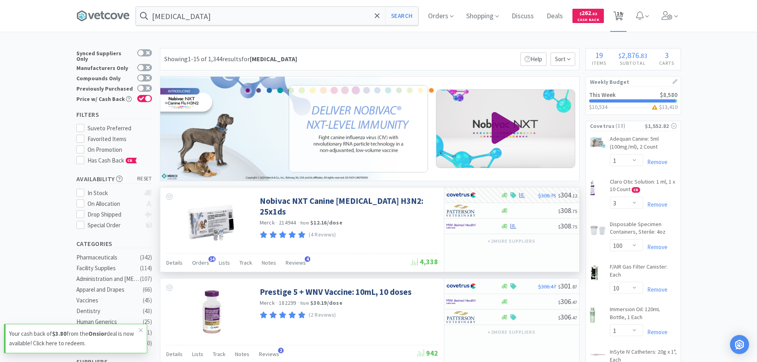
click at [622, 17] on span "19" at bounding box center [619, 14] width 6 height 32
select select "1"
select select "10"
select select "1"
select select "3"
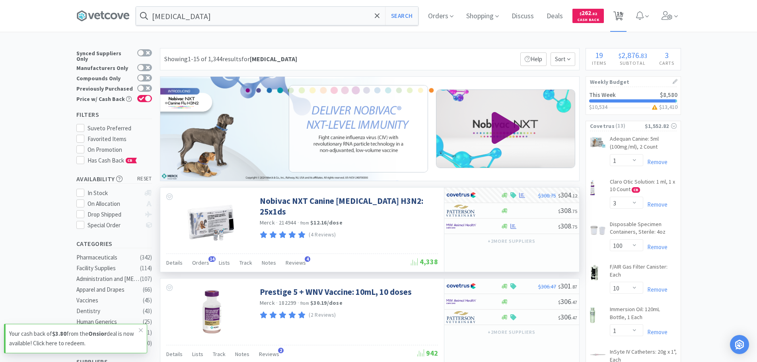
select select "100"
select select "10"
select select "1"
select select "50"
select select "8"
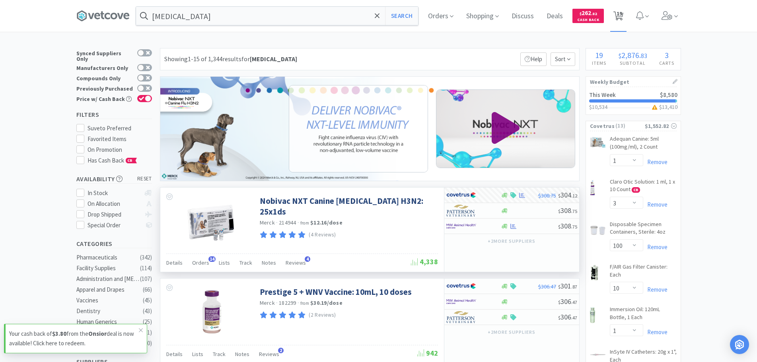
select select "4"
select select "1"
select select "2"
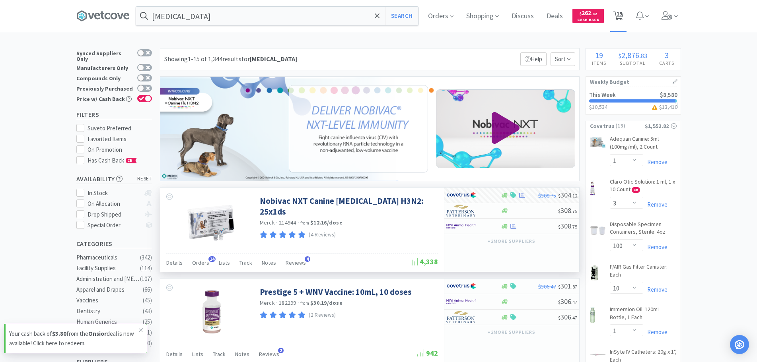
select select "1"
select select "10"
select select "1"
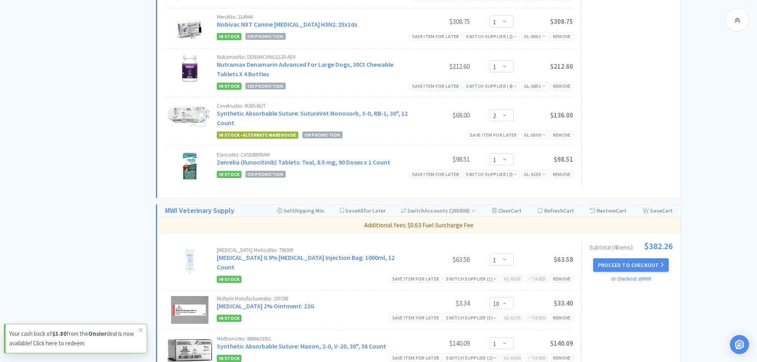
scroll to position [716, 0]
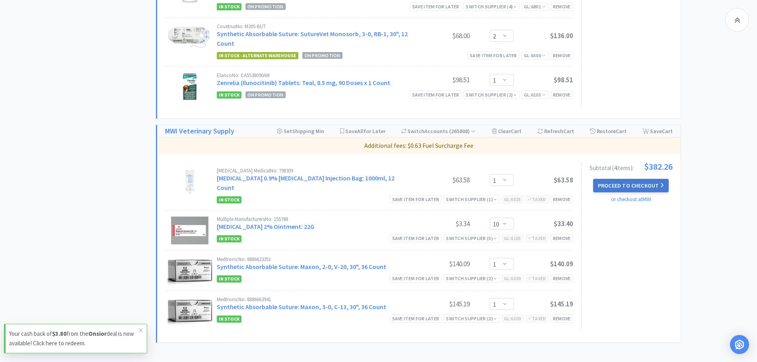
click at [646, 190] on button "Proceed to Checkout" at bounding box center [631, 186] width 76 height 14
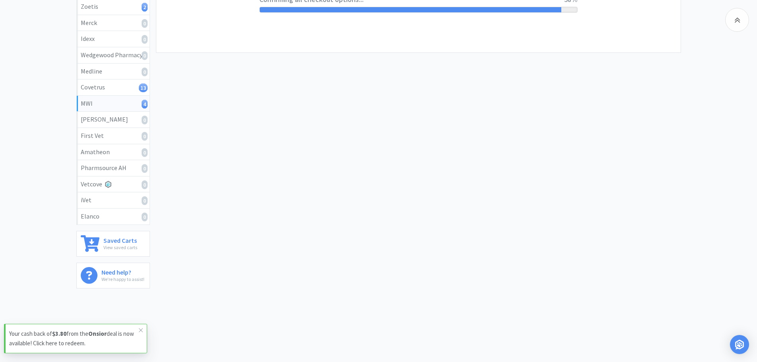
select select "STD_"
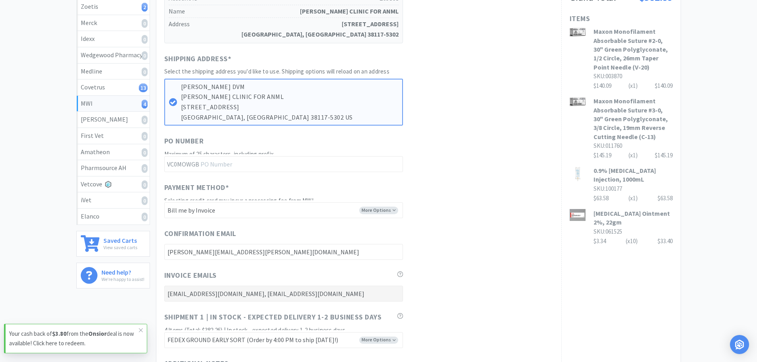
scroll to position [0, 0]
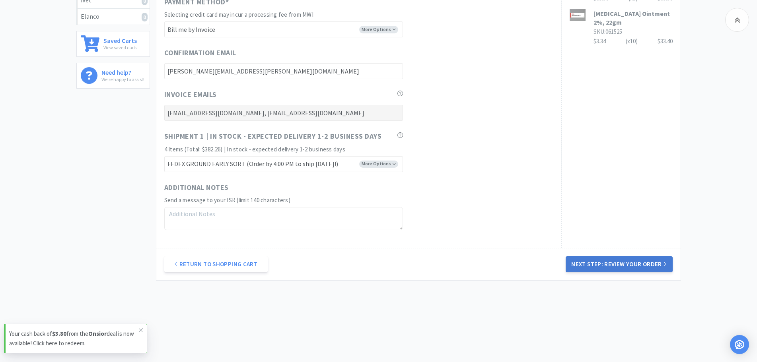
click at [630, 260] on button "Next Step: Review Your Order" at bounding box center [619, 265] width 107 height 16
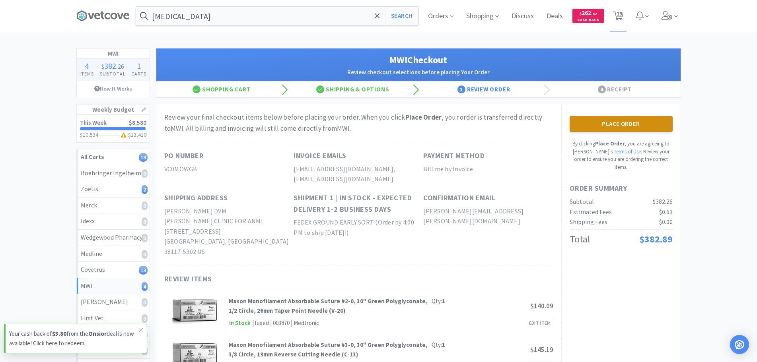
click at [584, 120] on button "Place Order" at bounding box center [620, 124] width 103 height 16
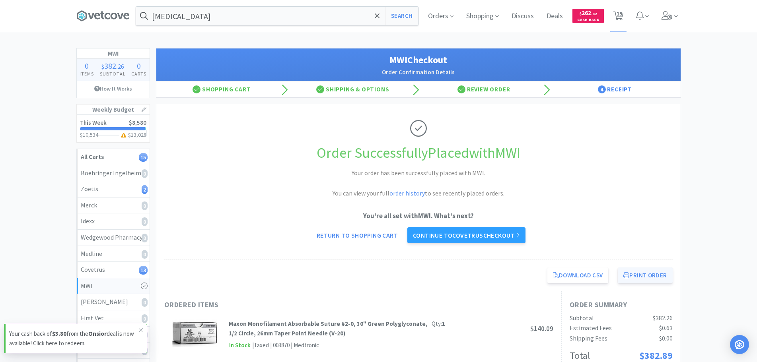
click at [626, 278] on icon at bounding box center [626, 275] width 6 height 6
click at [614, 15] on icon at bounding box center [618, 16] width 10 height 9
select select "1"
select select "10"
select select "1"
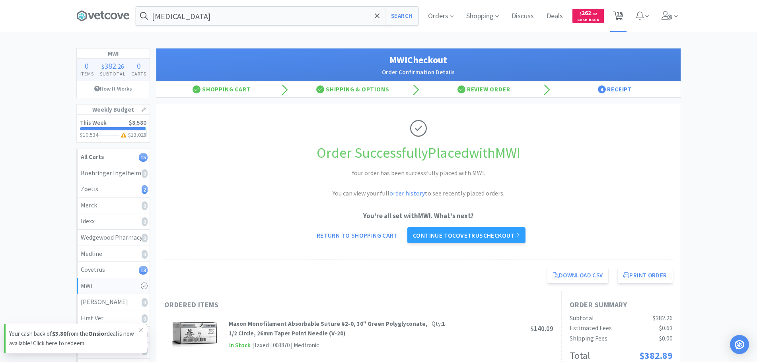
select select "3"
select select "100"
select select "10"
select select "1"
select select "50"
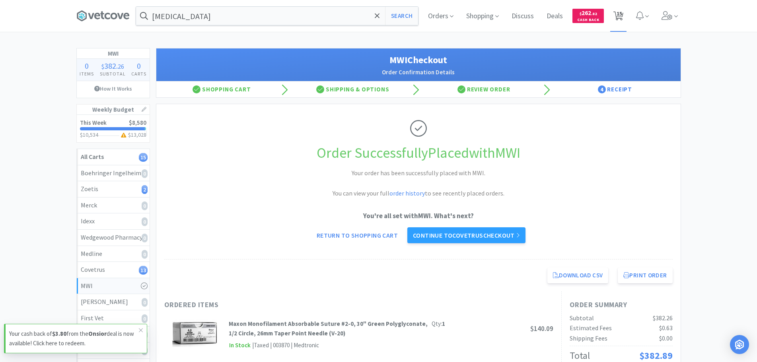
select select "8"
select select "4"
select select "1"
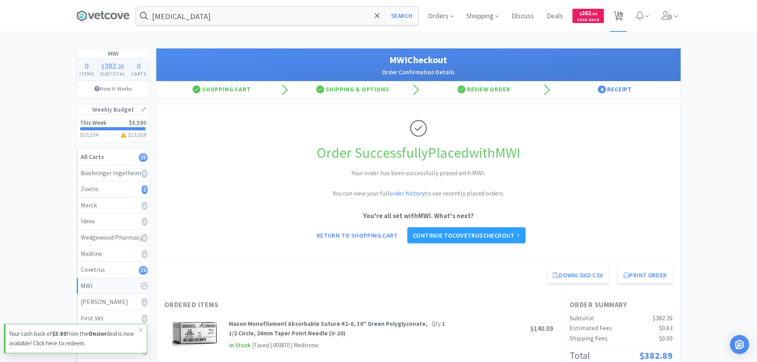
select select "2"
select select "1"
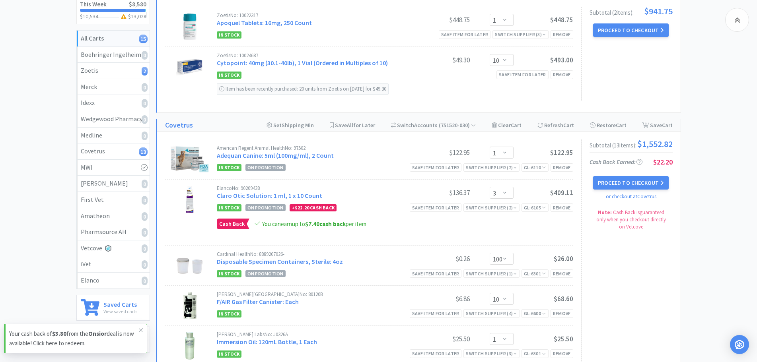
scroll to position [159, 0]
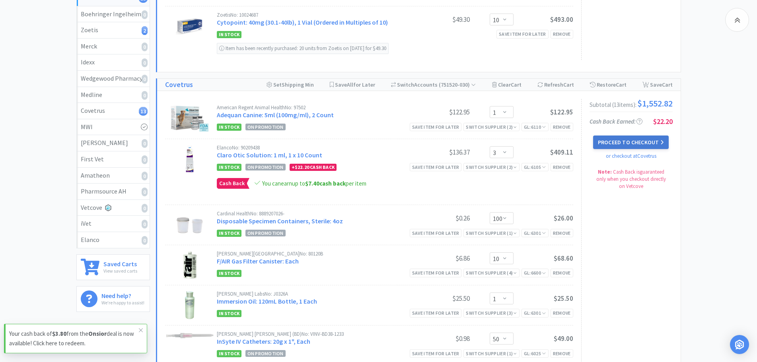
click at [606, 146] on button "Proceed to Checkout" at bounding box center [631, 143] width 76 height 14
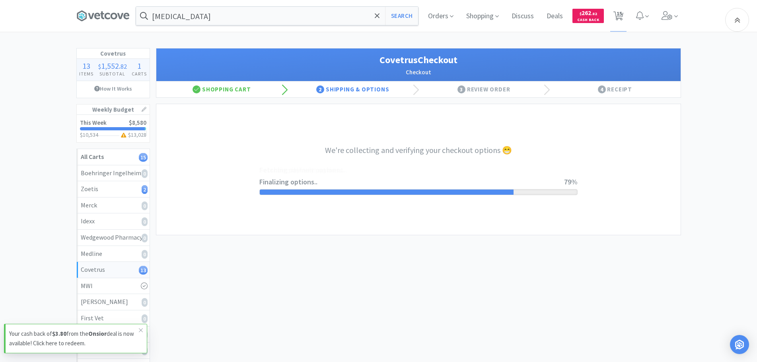
select select "ACCOUNT"
select select "cvt-standard-net"
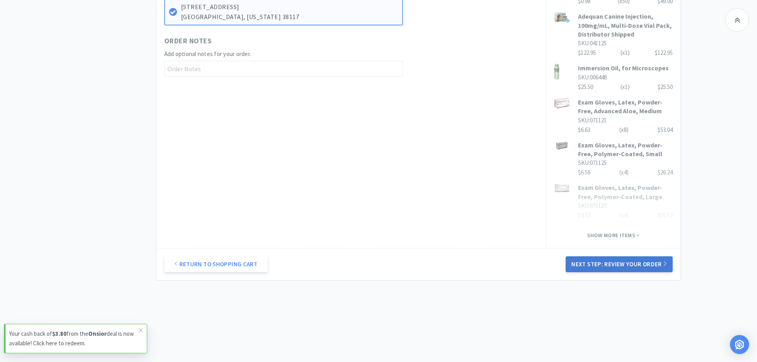
click at [622, 264] on button "Next Step: Review Your Order" at bounding box center [619, 265] width 107 height 16
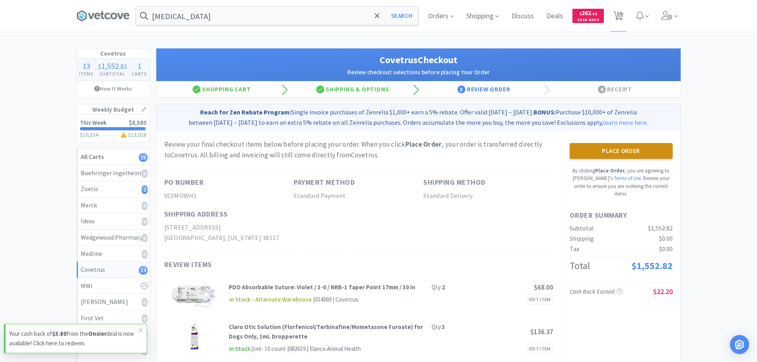
click at [630, 157] on button "Place Order" at bounding box center [620, 151] width 103 height 16
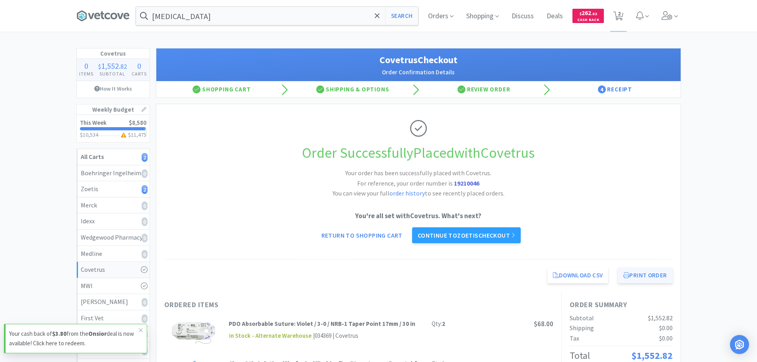
click at [653, 276] on button "Print Order" at bounding box center [645, 276] width 54 height 16
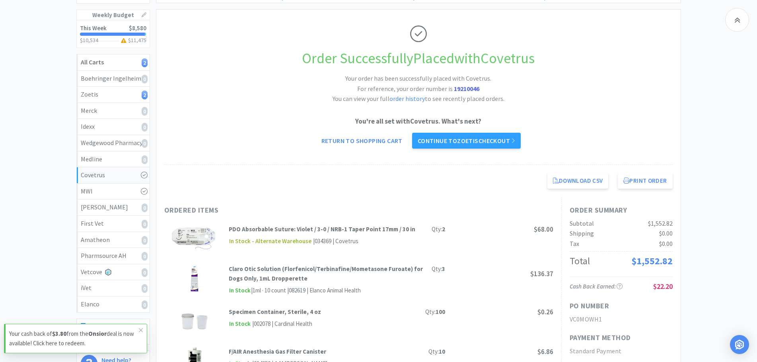
scroll to position [119, 0]
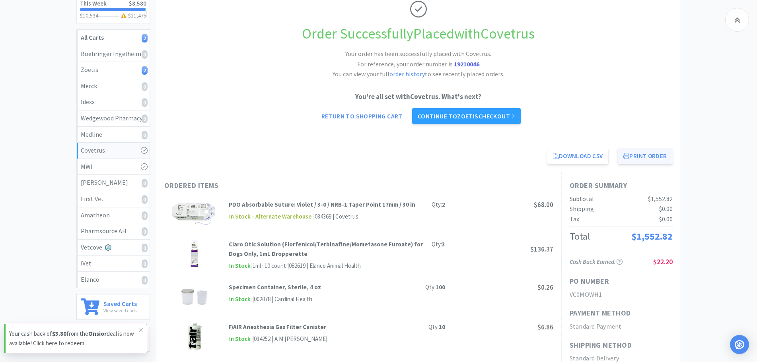
click at [641, 160] on button "Print Order" at bounding box center [645, 156] width 54 height 16
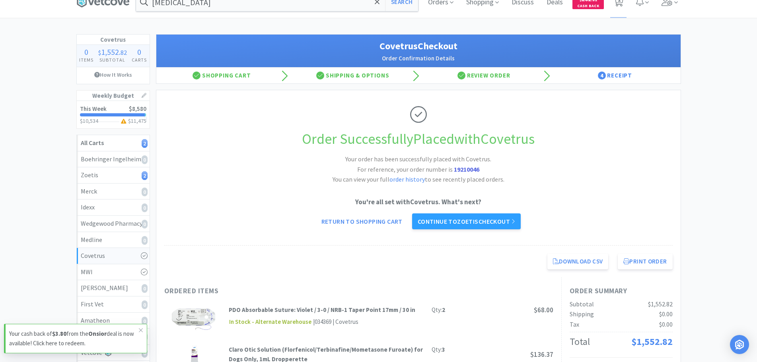
scroll to position [0, 0]
